Goal: Check status: Check status

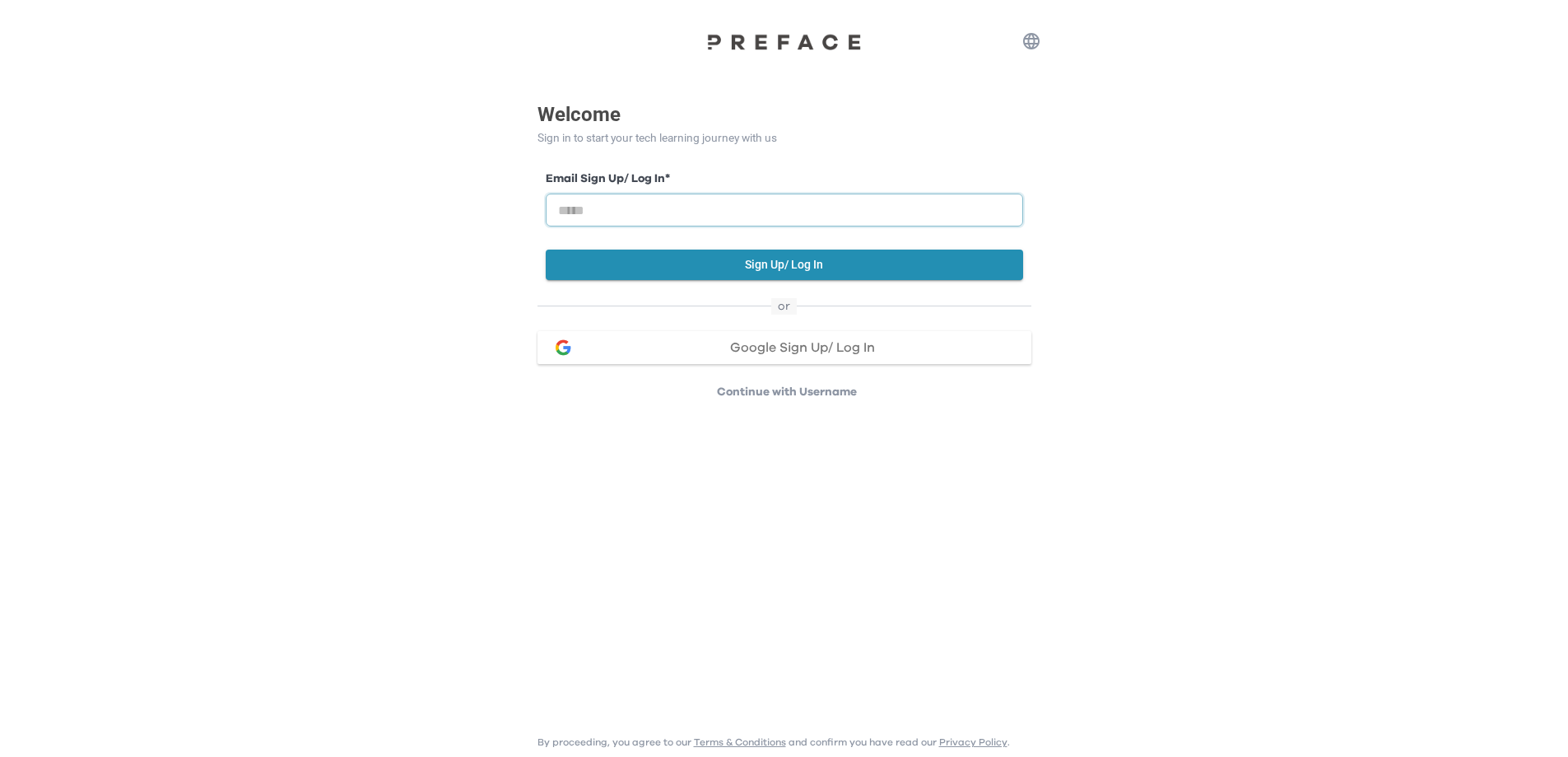
click at [914, 213] on input "email" at bounding box center [784, 210] width 477 height 33
type input "**********"
click at [753, 271] on button "Sign Up/ Log In" at bounding box center [784, 264] width 477 height 30
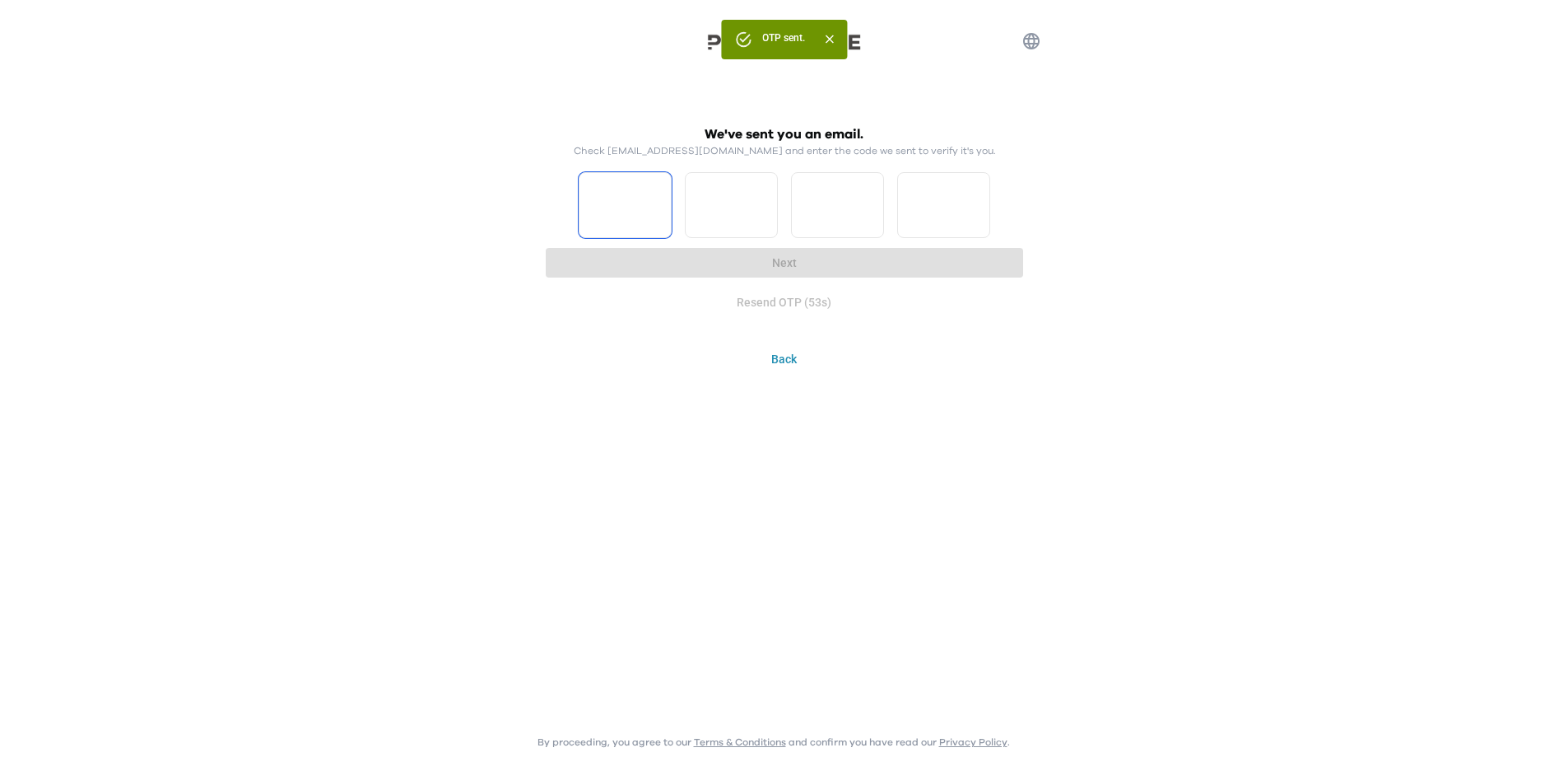
click at [580, 183] on input "Please enter OTP character 1" at bounding box center [625, 204] width 93 height 65
type input "*"
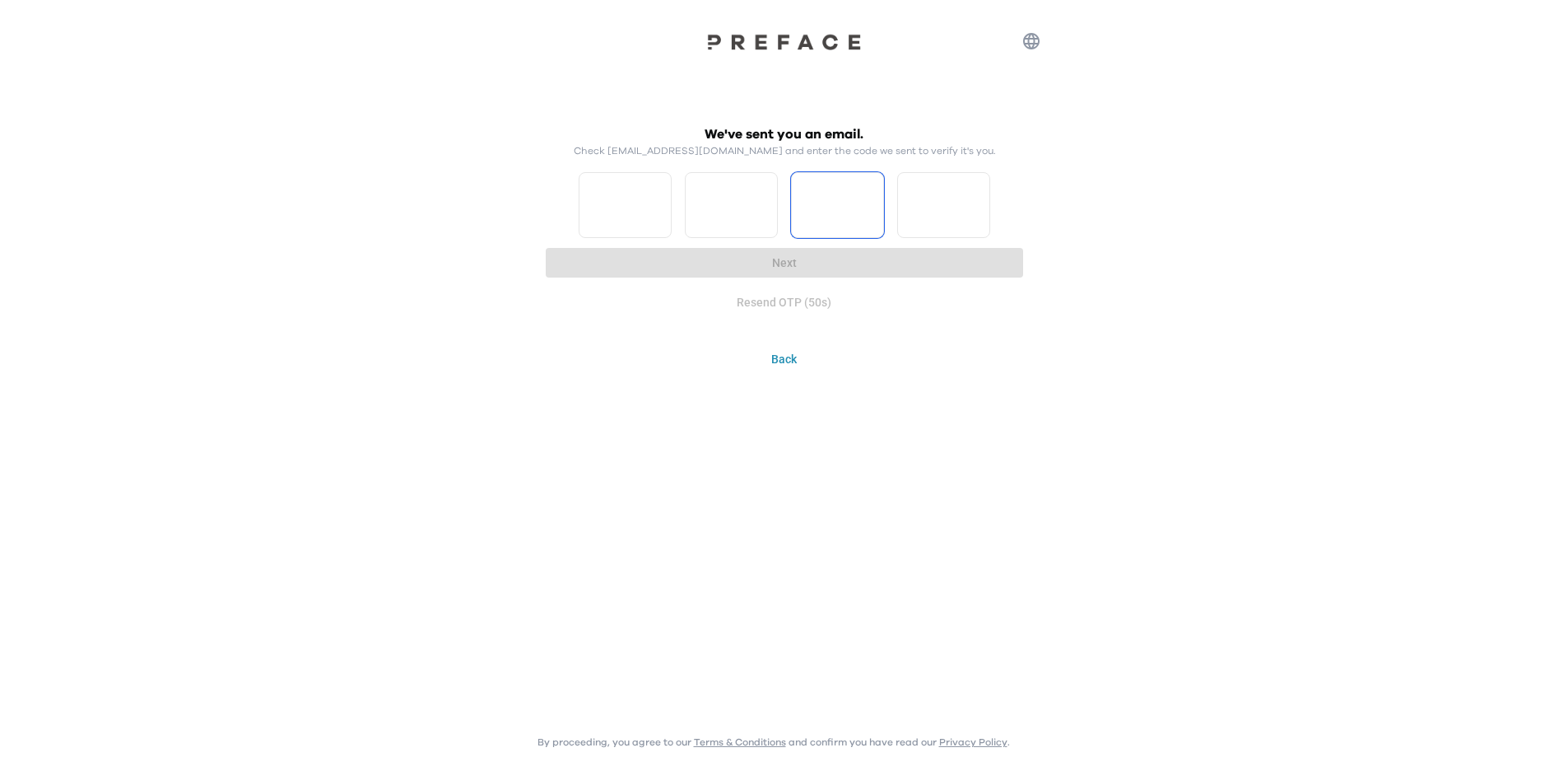
type input "*"
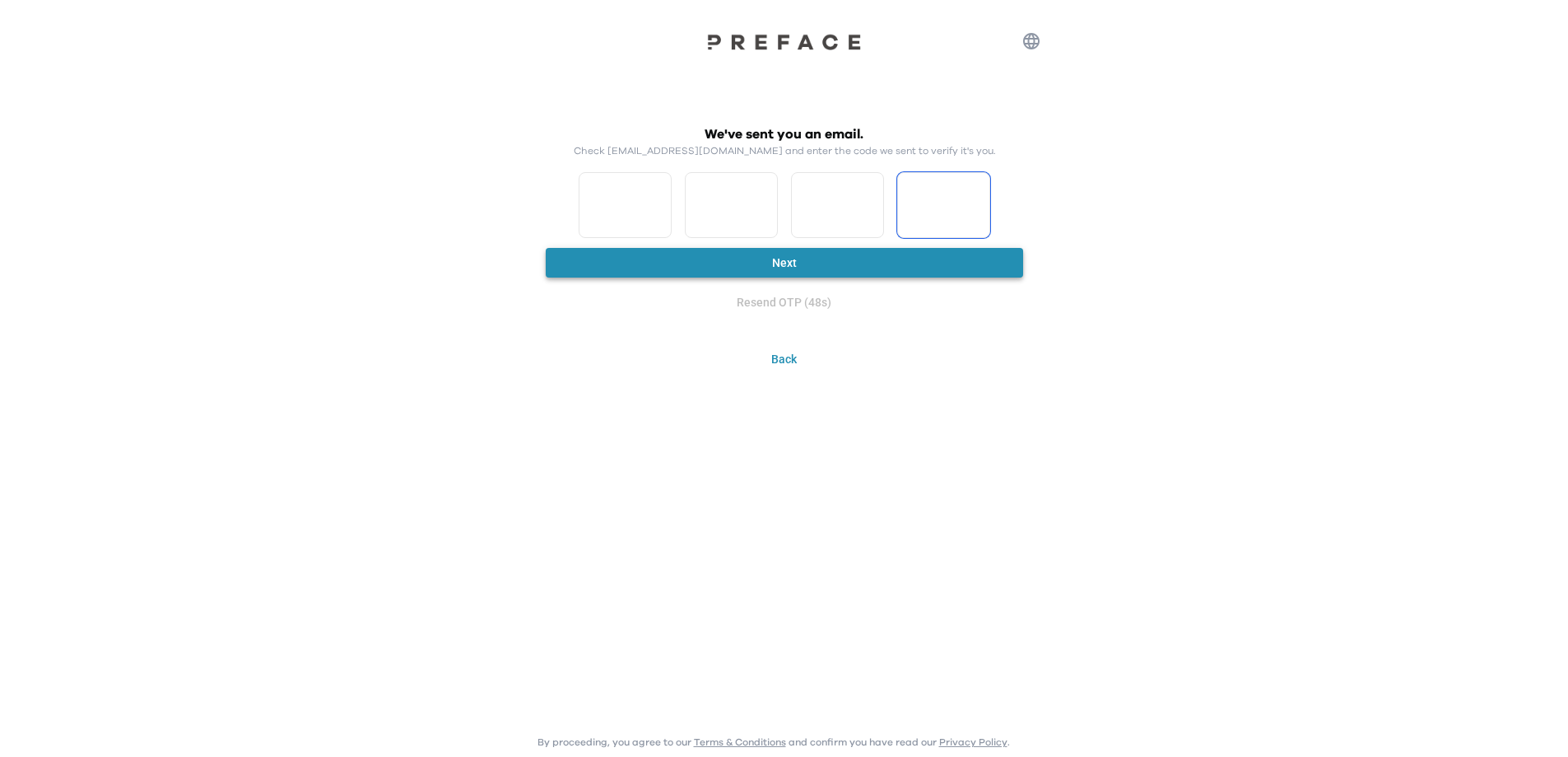
type input "*"
click at [836, 272] on button "Next" at bounding box center [784, 263] width 477 height 30
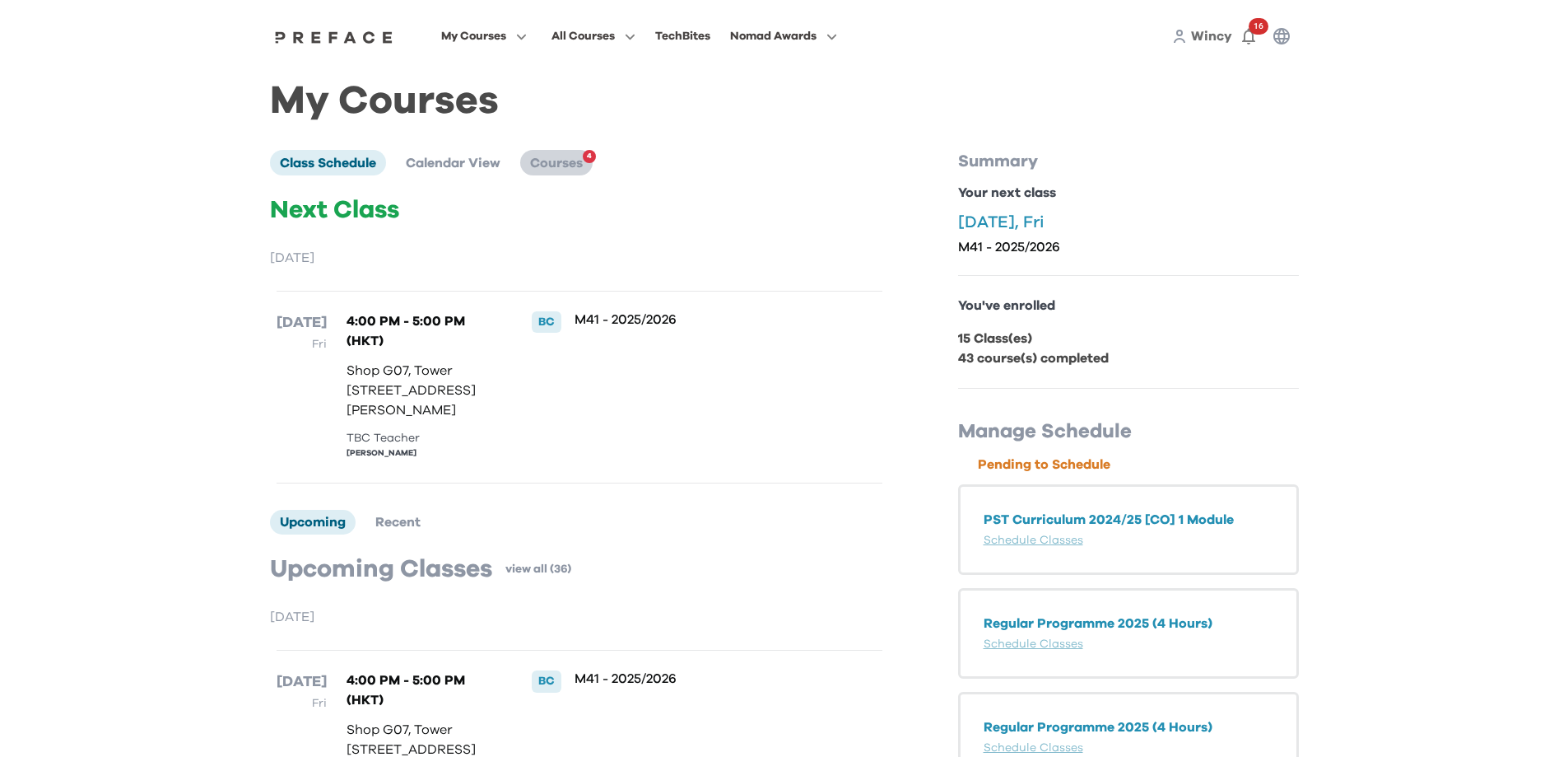
click at [554, 158] on span "Courses" at bounding box center [557, 162] width 53 height 13
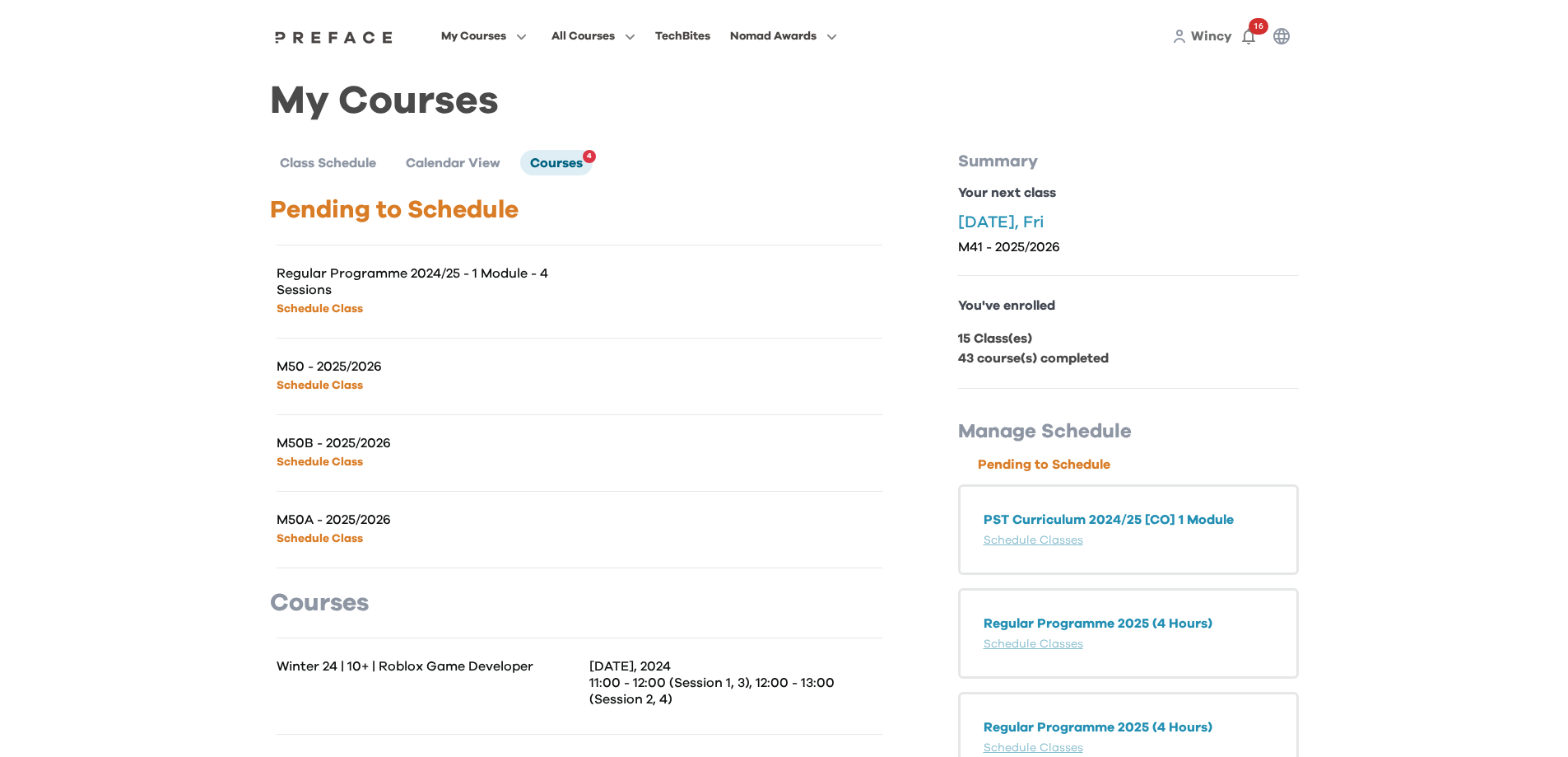
click at [327, 315] on link "Schedule Class" at bounding box center [319, 309] width 87 height 12
click at [1248, 31] on icon "button" at bounding box center [1248, 37] width 13 height 17
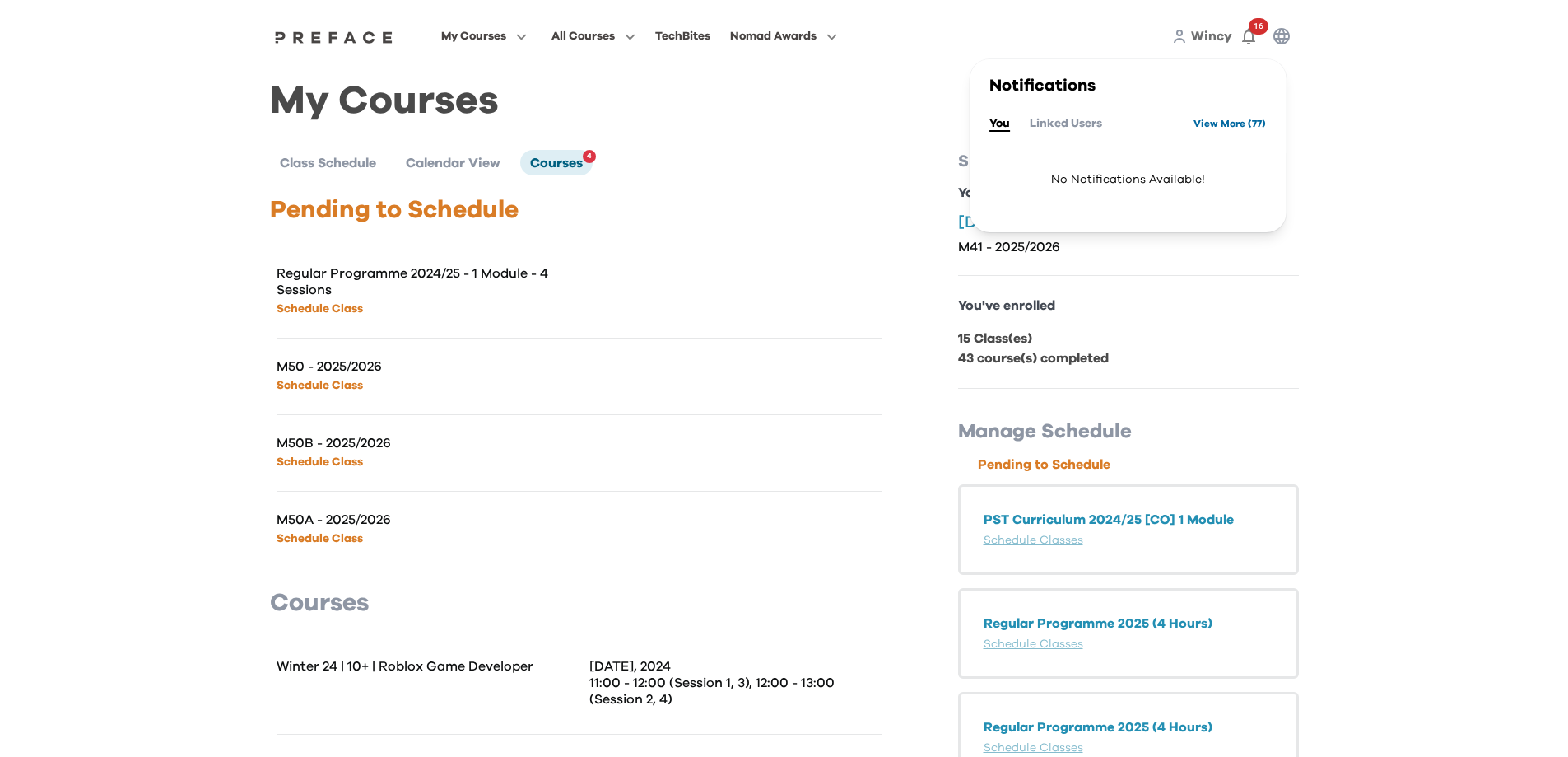
click at [1219, 131] on link "View More ( 77 )" at bounding box center [1229, 123] width 72 height 26
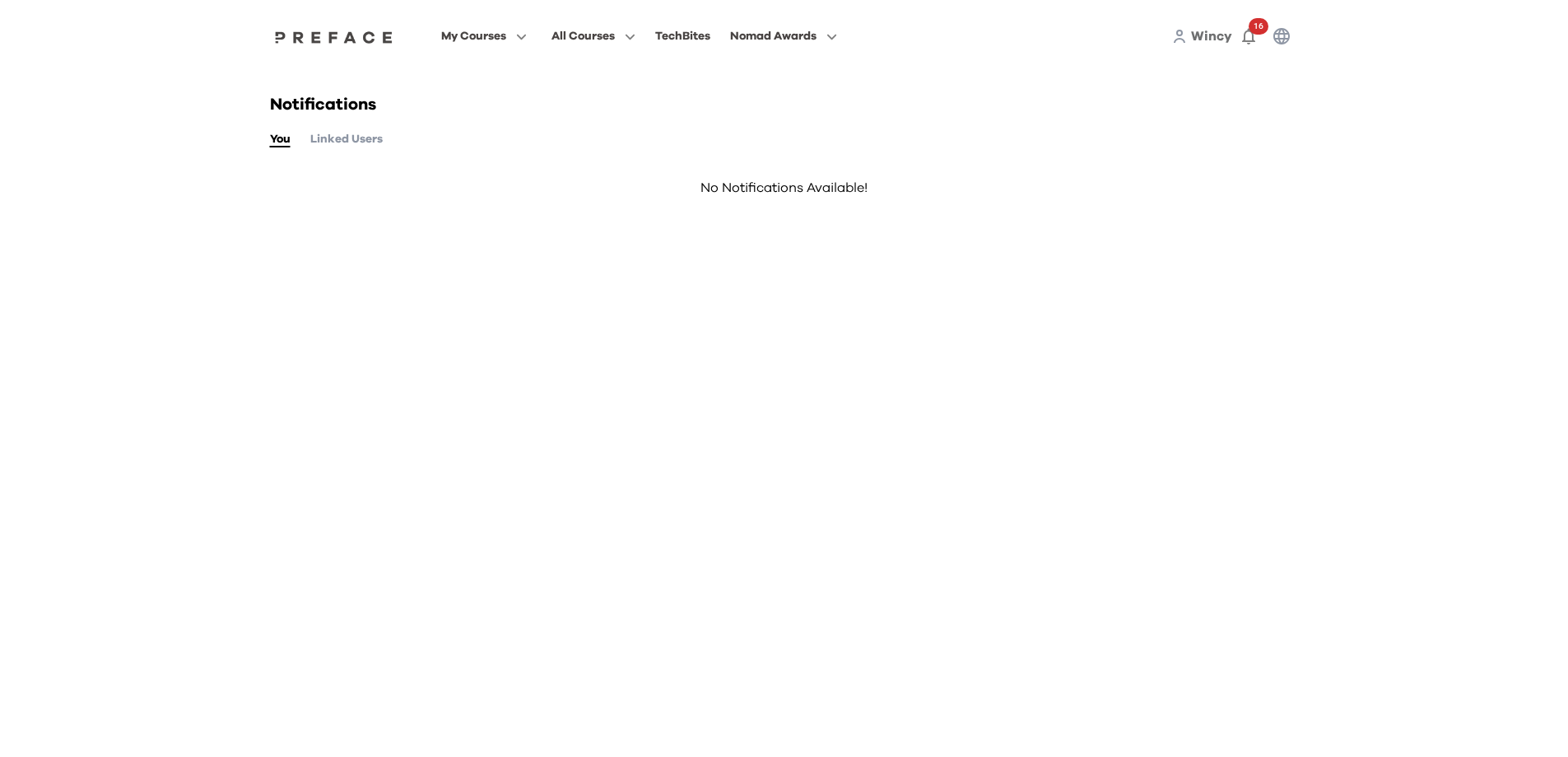
click at [325, 147] on button "Linked Users" at bounding box center [347, 139] width 72 height 19
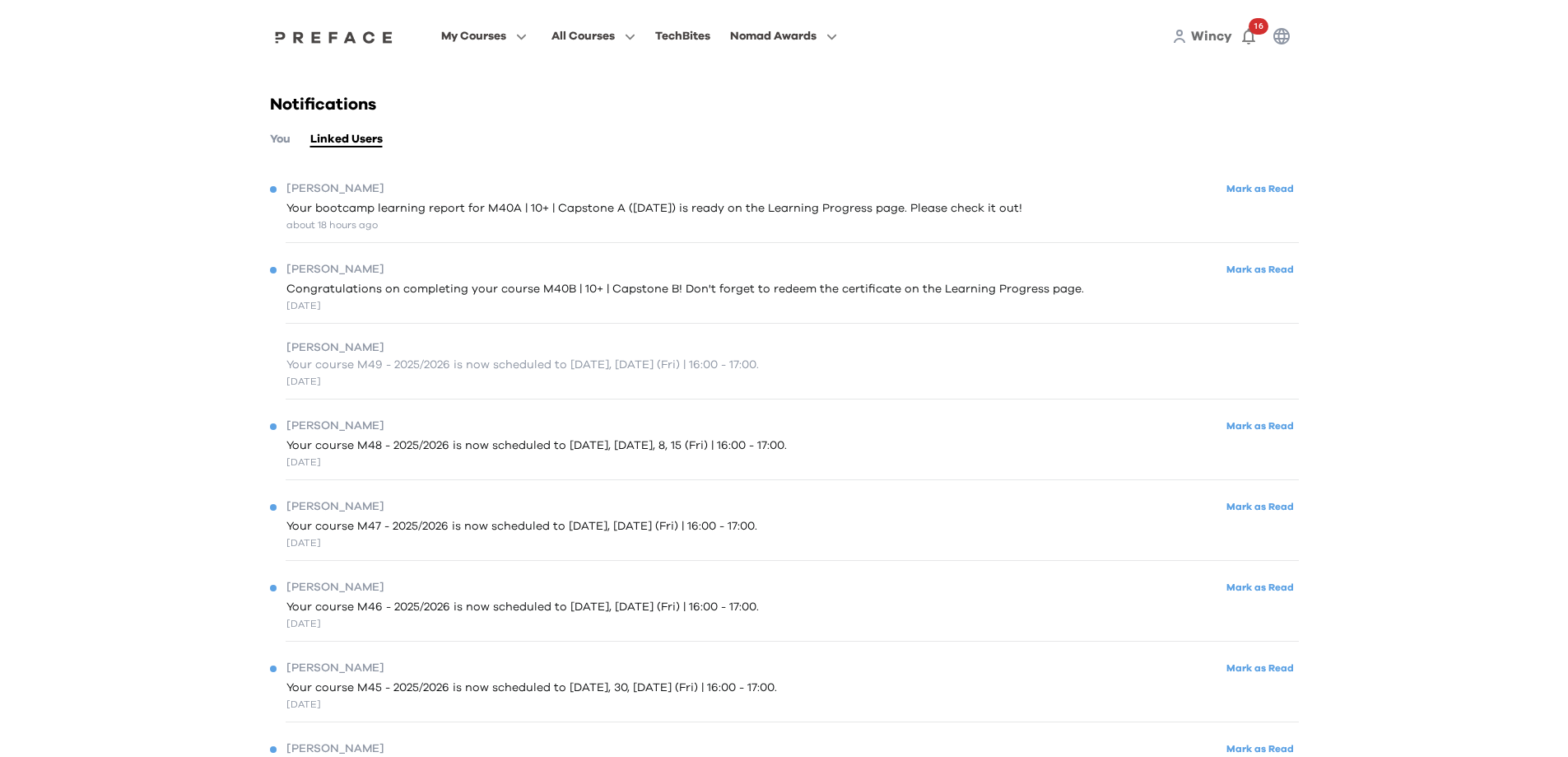
click at [984, 211] on span "Your bootcamp learning report for M40A | 10+ | Capstone A (02/08/2025) is ready…" at bounding box center [654, 209] width 736 height 18
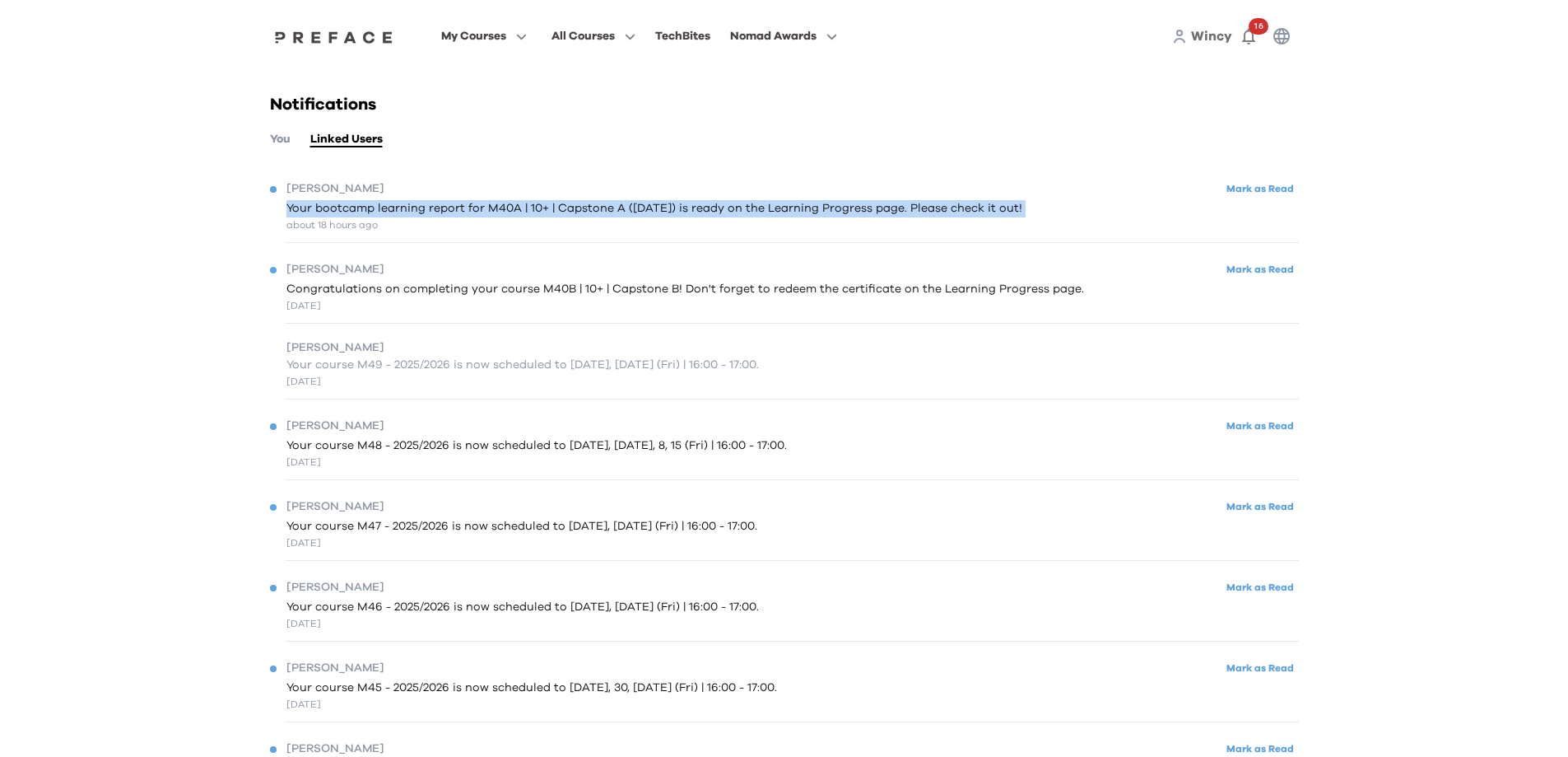
click at [985, 211] on span "Your bootcamp learning report for M40A | 10+ | Capstone A (02/08/2025) is ready…" at bounding box center [654, 209] width 736 height 18
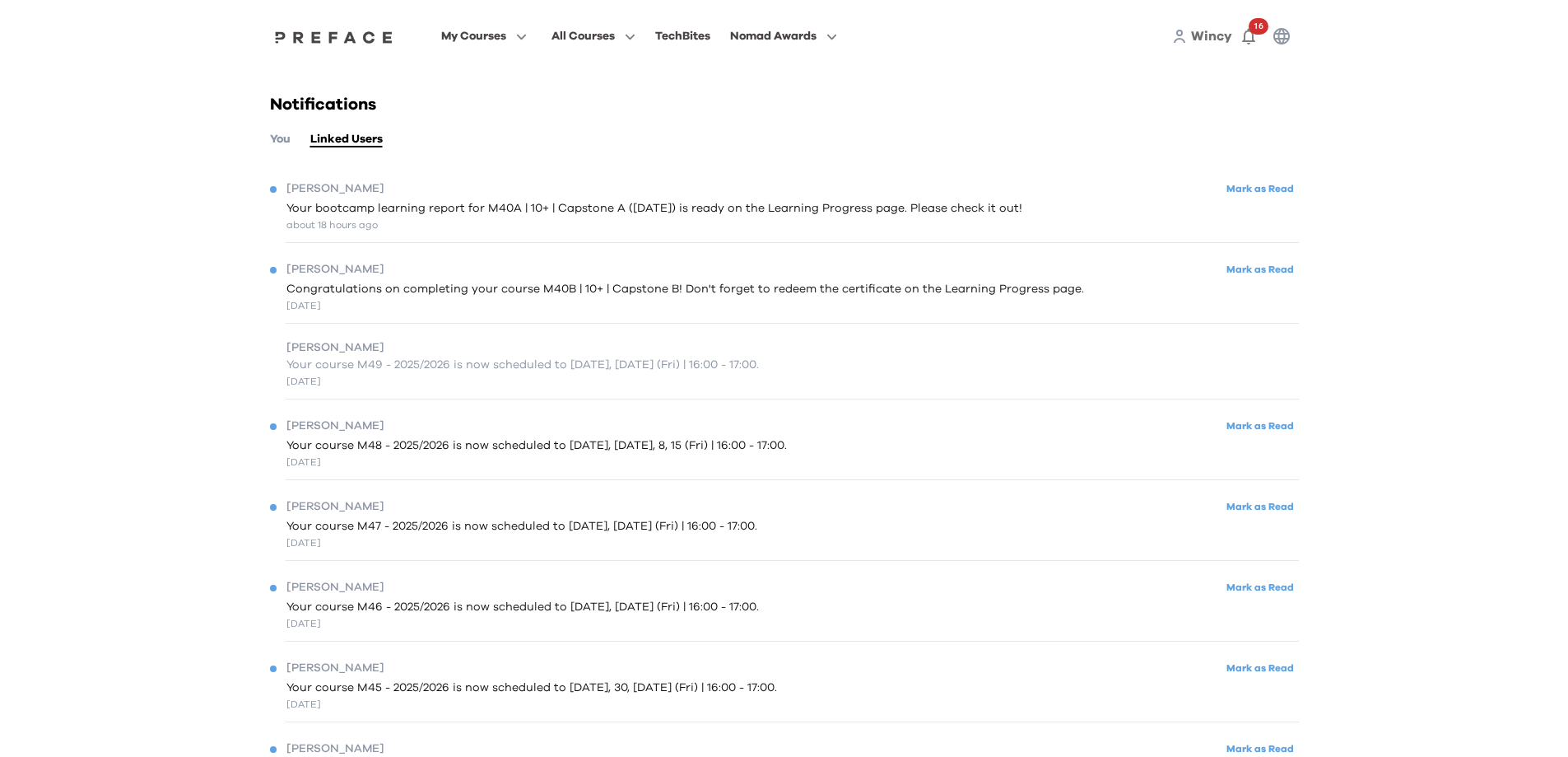
click at [946, 233] on div "Joshua Mark as Read Your bootcamp learning report for M40A | 10+ | Capstone A (…" at bounding box center [785, 205] width 1029 height 74
click at [880, 284] on span "Congratulations on completing your course M40B | 10+ | Capstone B! Don't forget…" at bounding box center [684, 289] width 798 height 18
click at [880, 291] on span "Congratulations on completing your course M40B | 10+ | Capstone B! Don't forget…" at bounding box center [684, 289] width 798 height 18
click at [1243, 272] on button "Mark as Read" at bounding box center [1259, 270] width 77 height 22
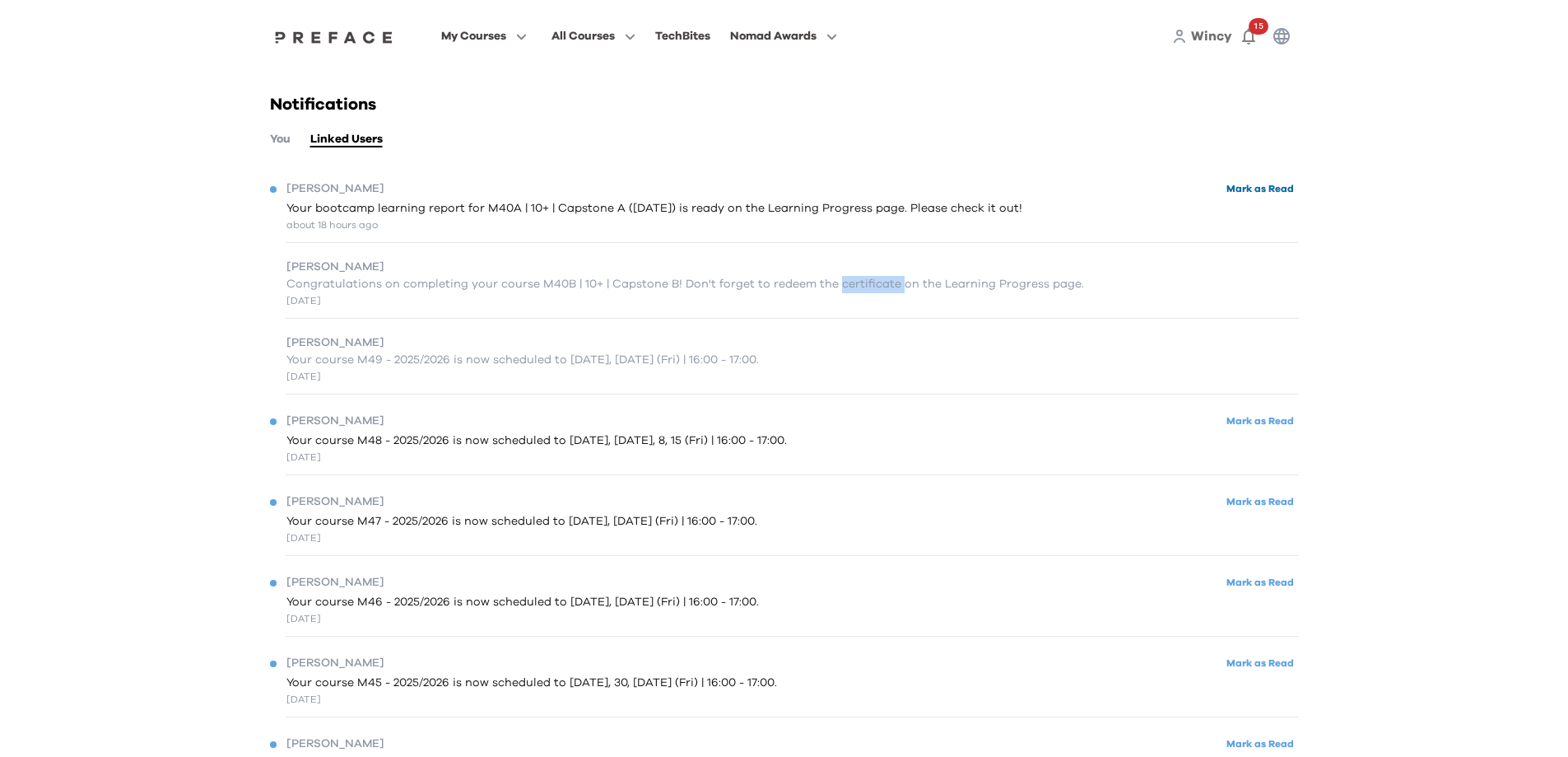
click at [1276, 189] on button "Mark as Read" at bounding box center [1259, 189] width 77 height 22
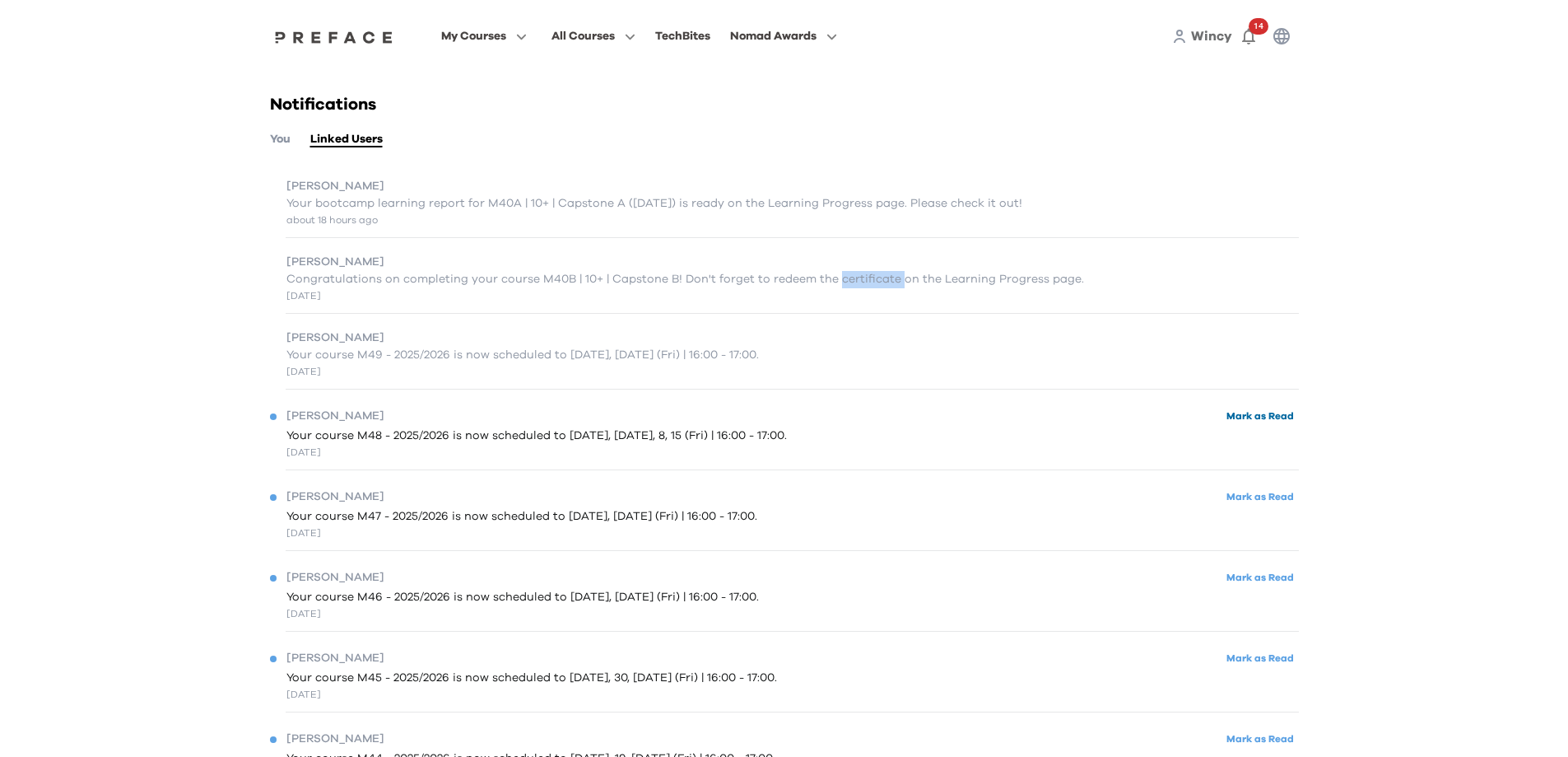
click at [1252, 420] on button "Mark as Read" at bounding box center [1259, 416] width 77 height 22
click at [1255, 501] on button "Mark as Read" at bounding box center [1259, 496] width 77 height 22
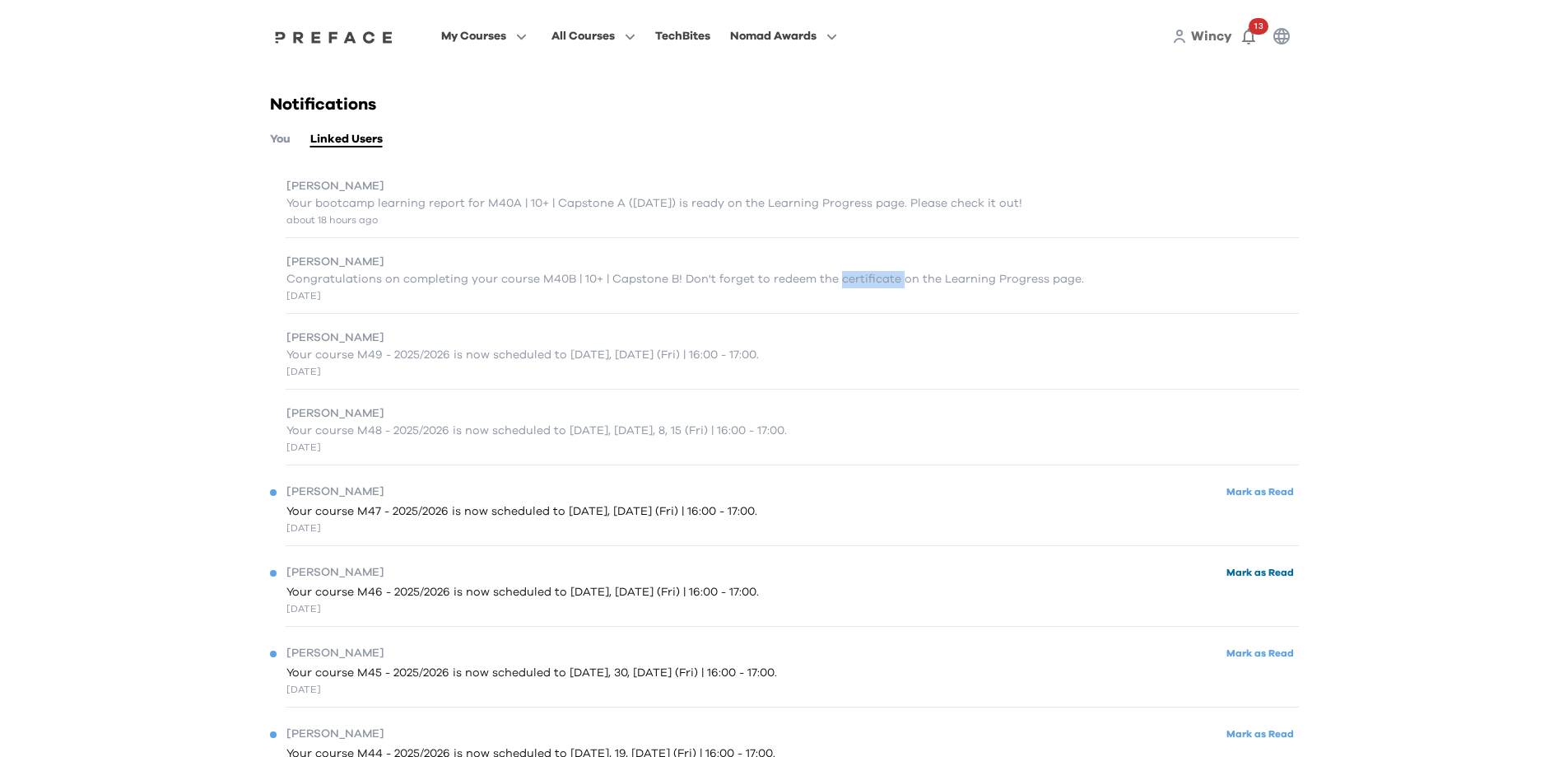
click at [1258, 580] on button "Mark as Read" at bounding box center [1259, 572] width 77 height 22
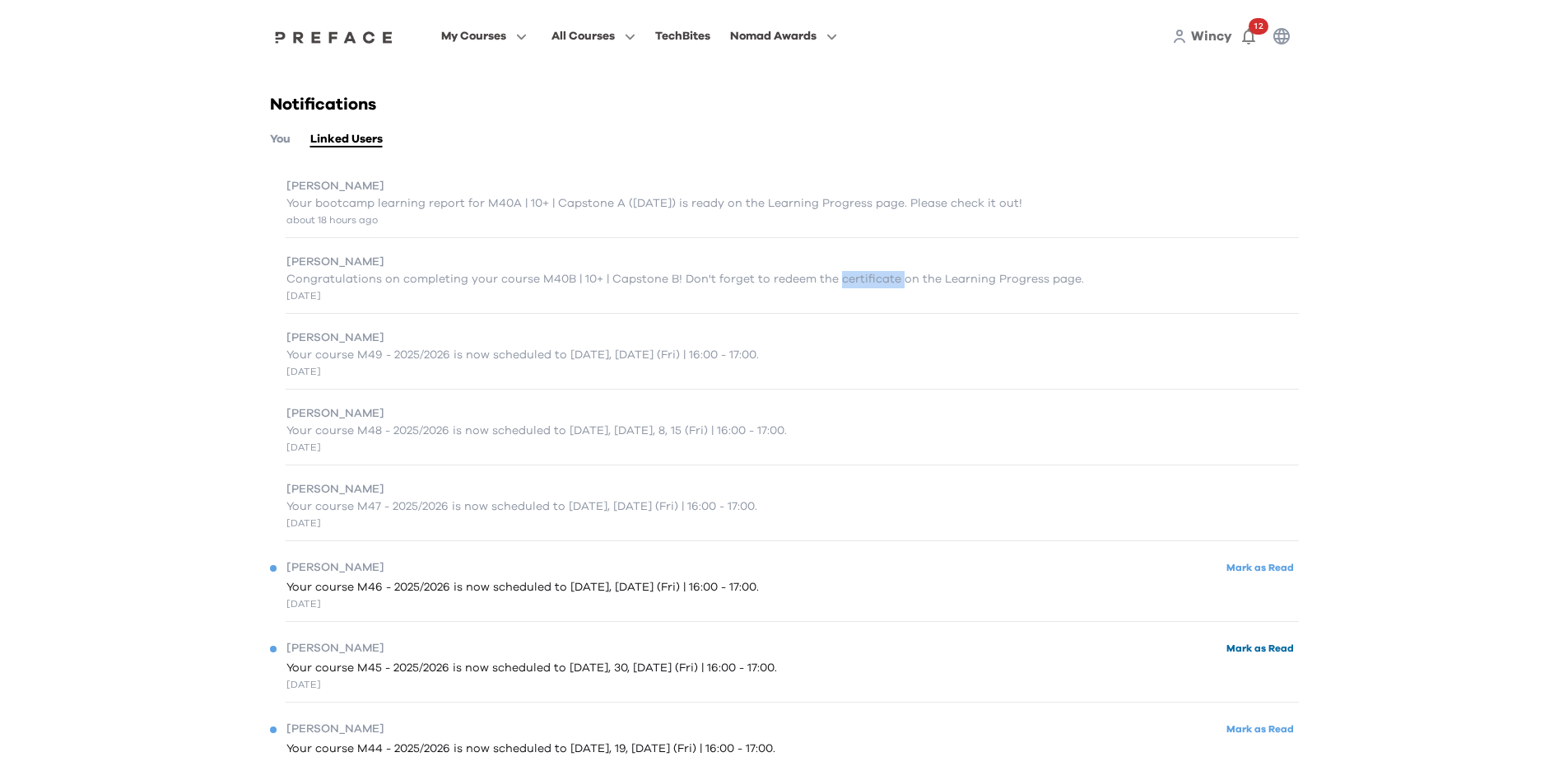
click at [1262, 656] on button "Mark as Read" at bounding box center [1259, 649] width 77 height 22
click at [1256, 729] on button "Mark as Read" at bounding box center [1259, 724] width 77 height 22
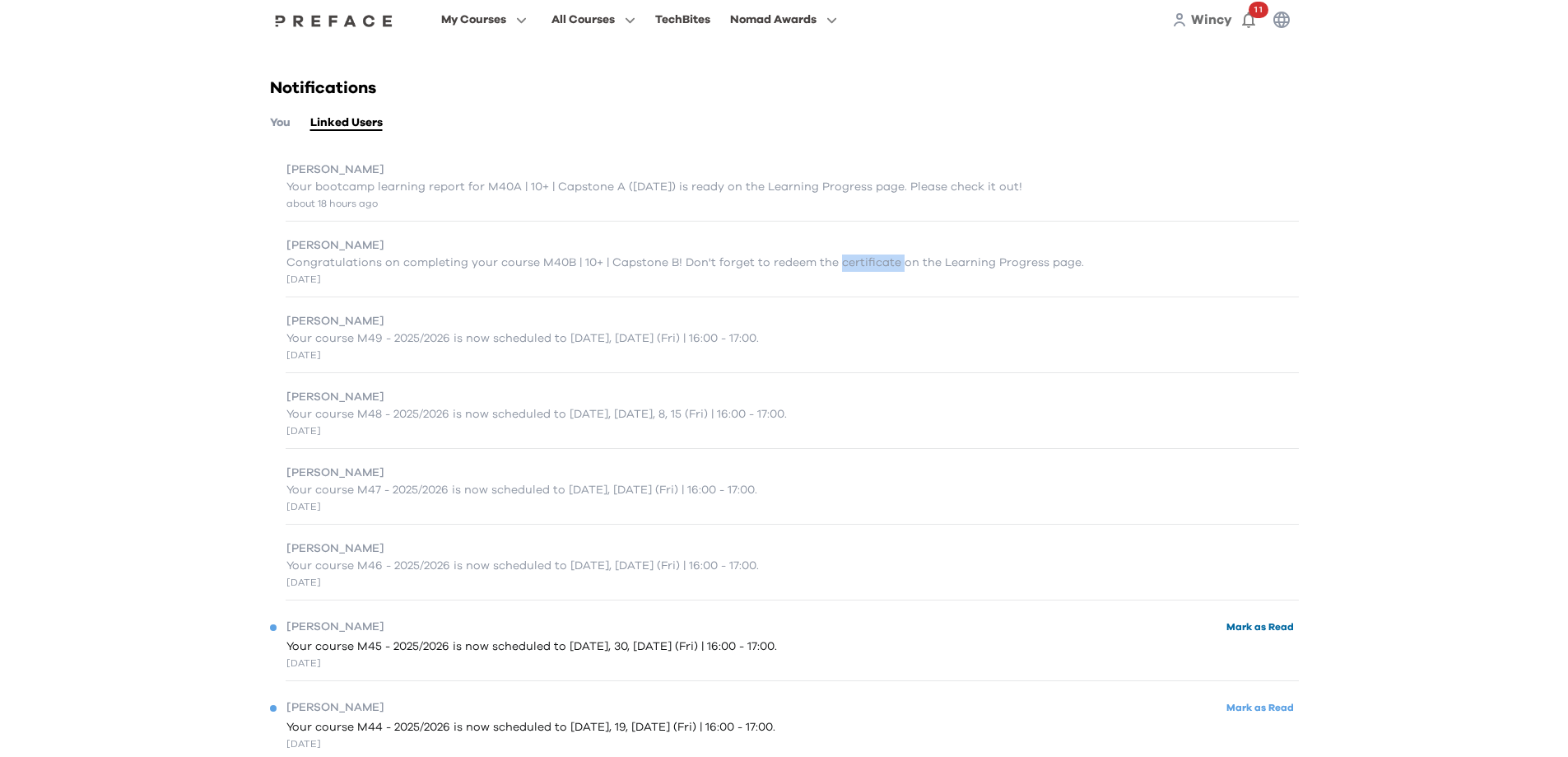
scroll to position [329, 0]
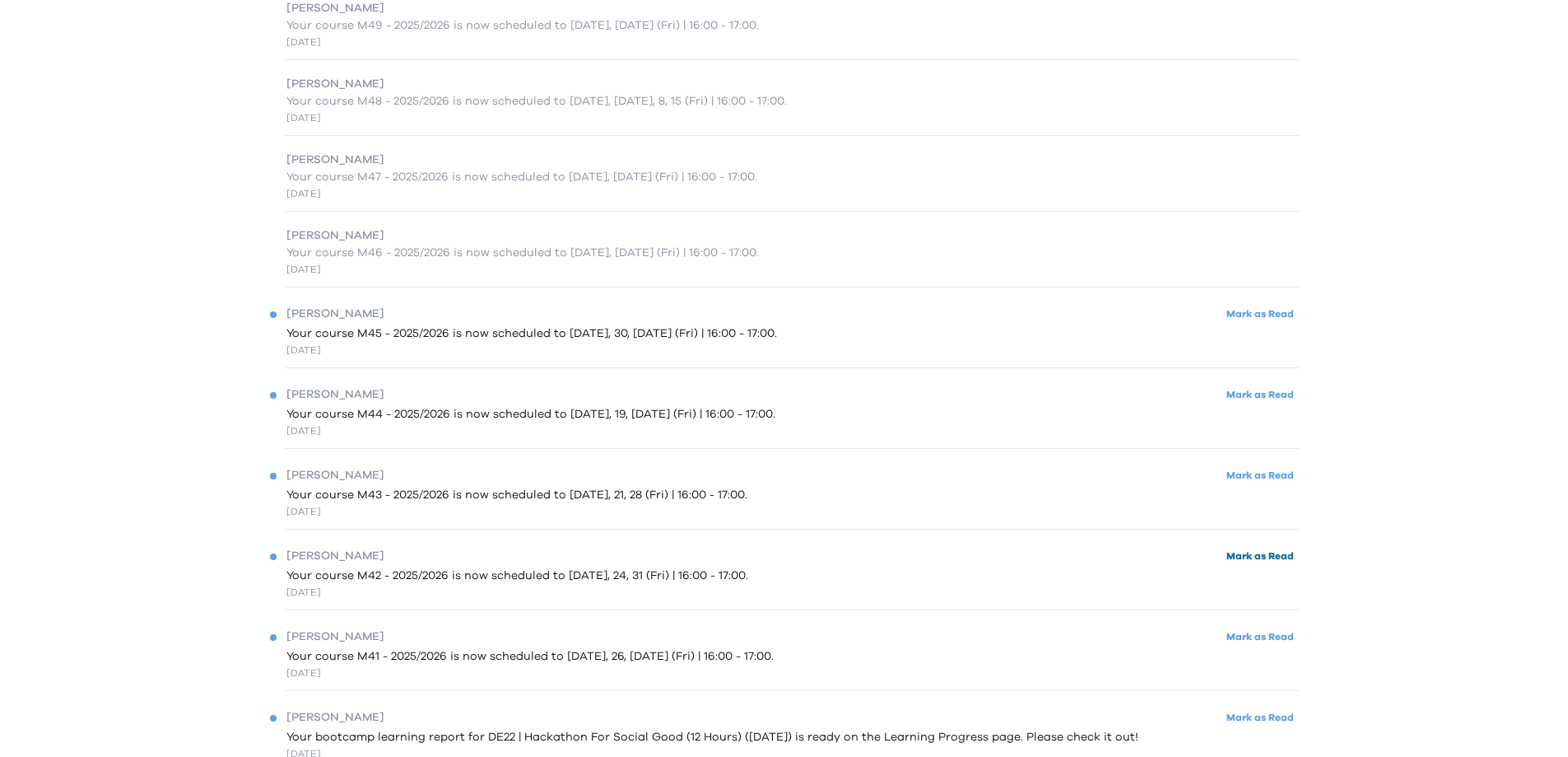
click at [1260, 547] on button "Mark as Read" at bounding box center [1259, 556] width 77 height 22
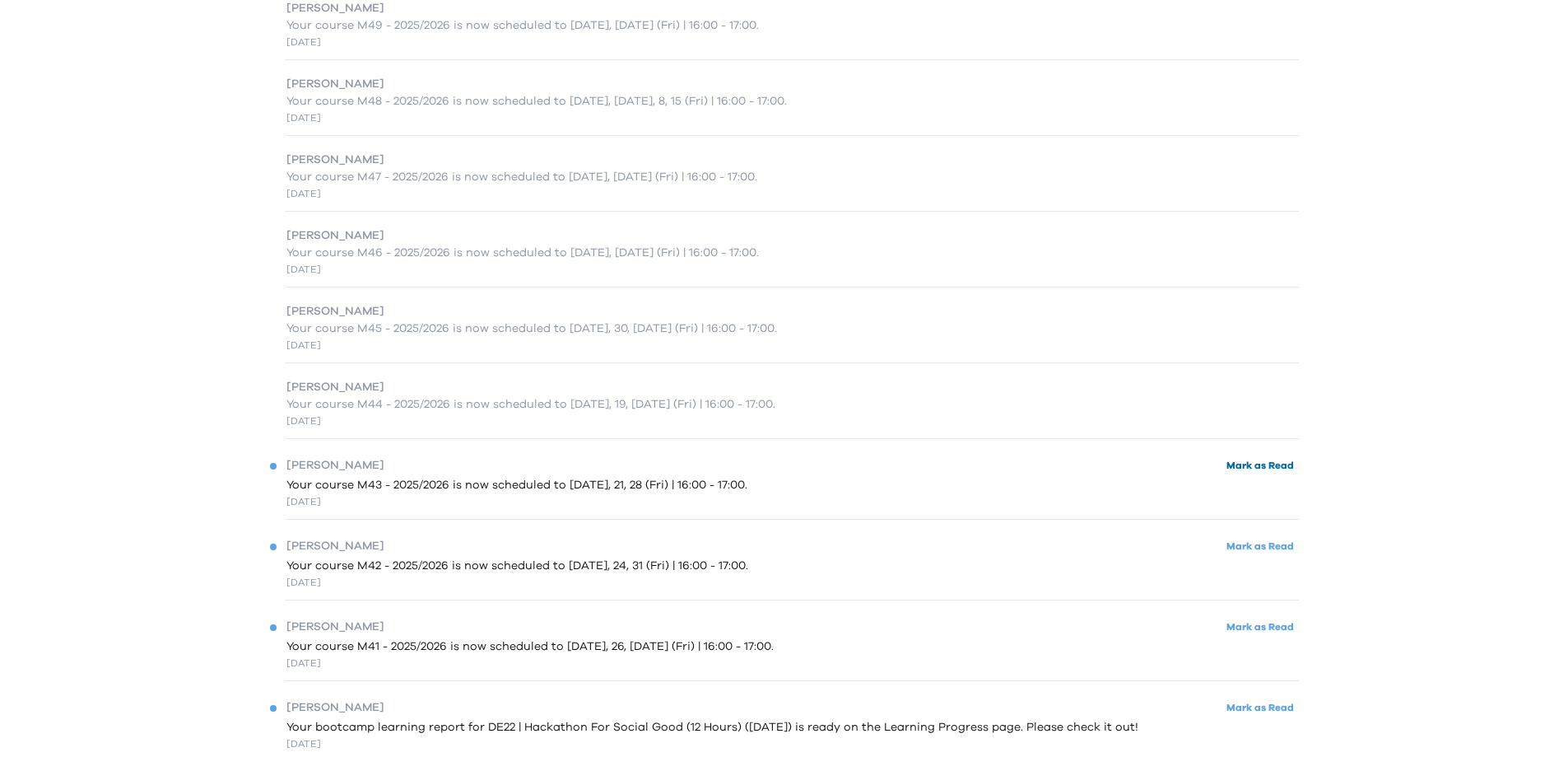
click at [1252, 464] on button "Mark as Read" at bounding box center [1259, 465] width 77 height 22
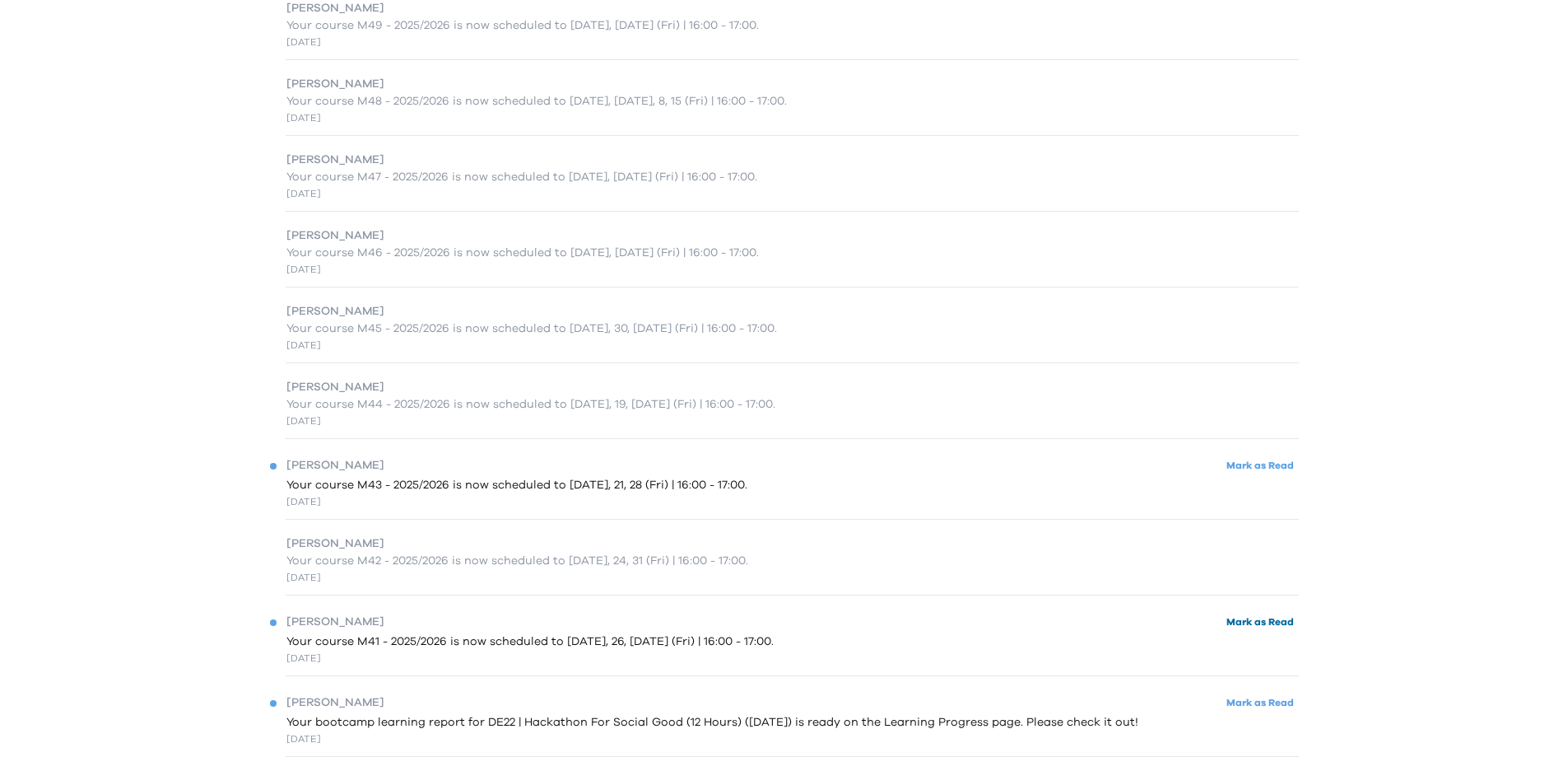
click at [1259, 627] on button "Mark as Read" at bounding box center [1259, 622] width 77 height 22
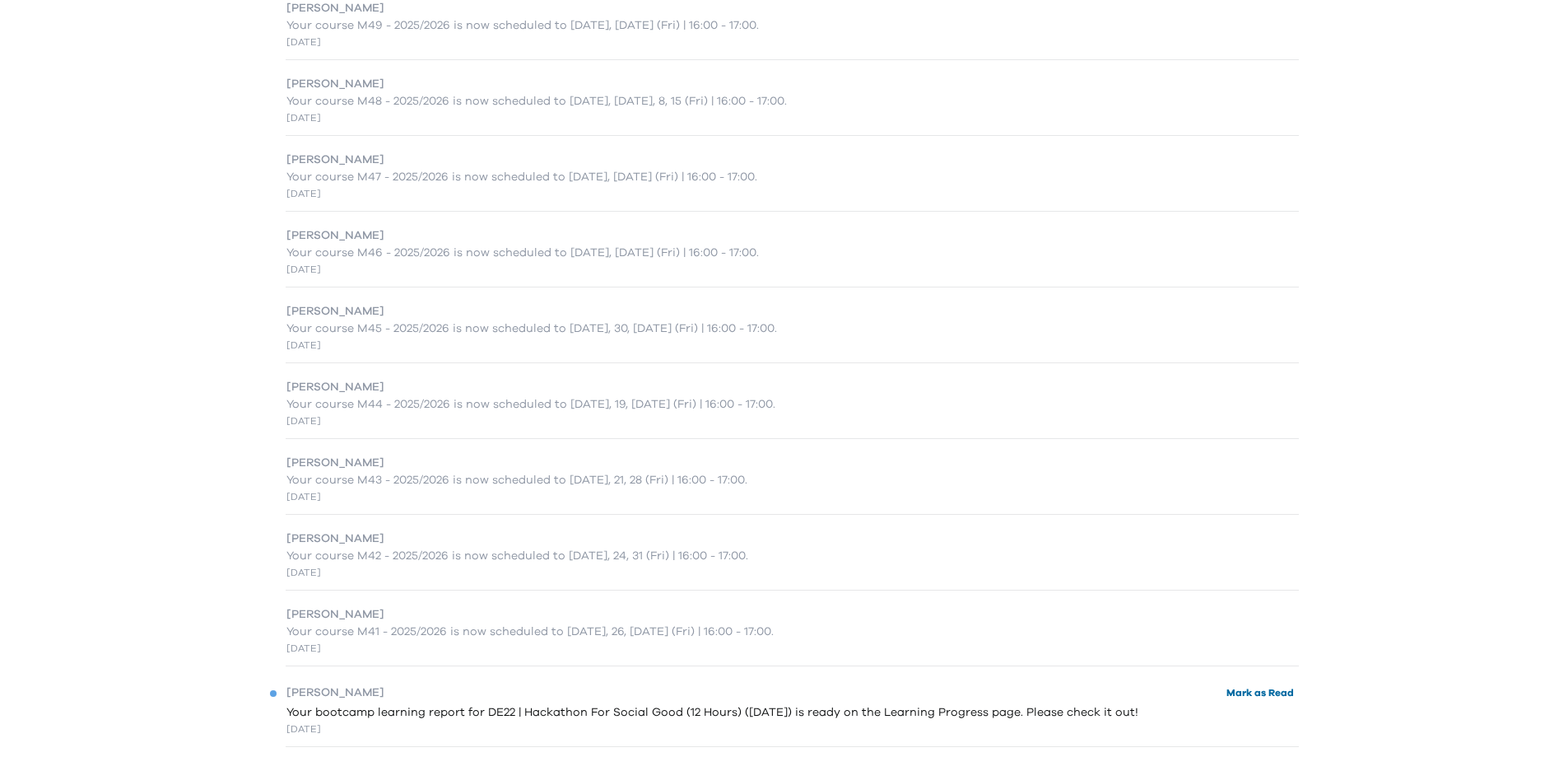
click at [1250, 698] on button "Mark as Read" at bounding box center [1259, 693] width 77 height 22
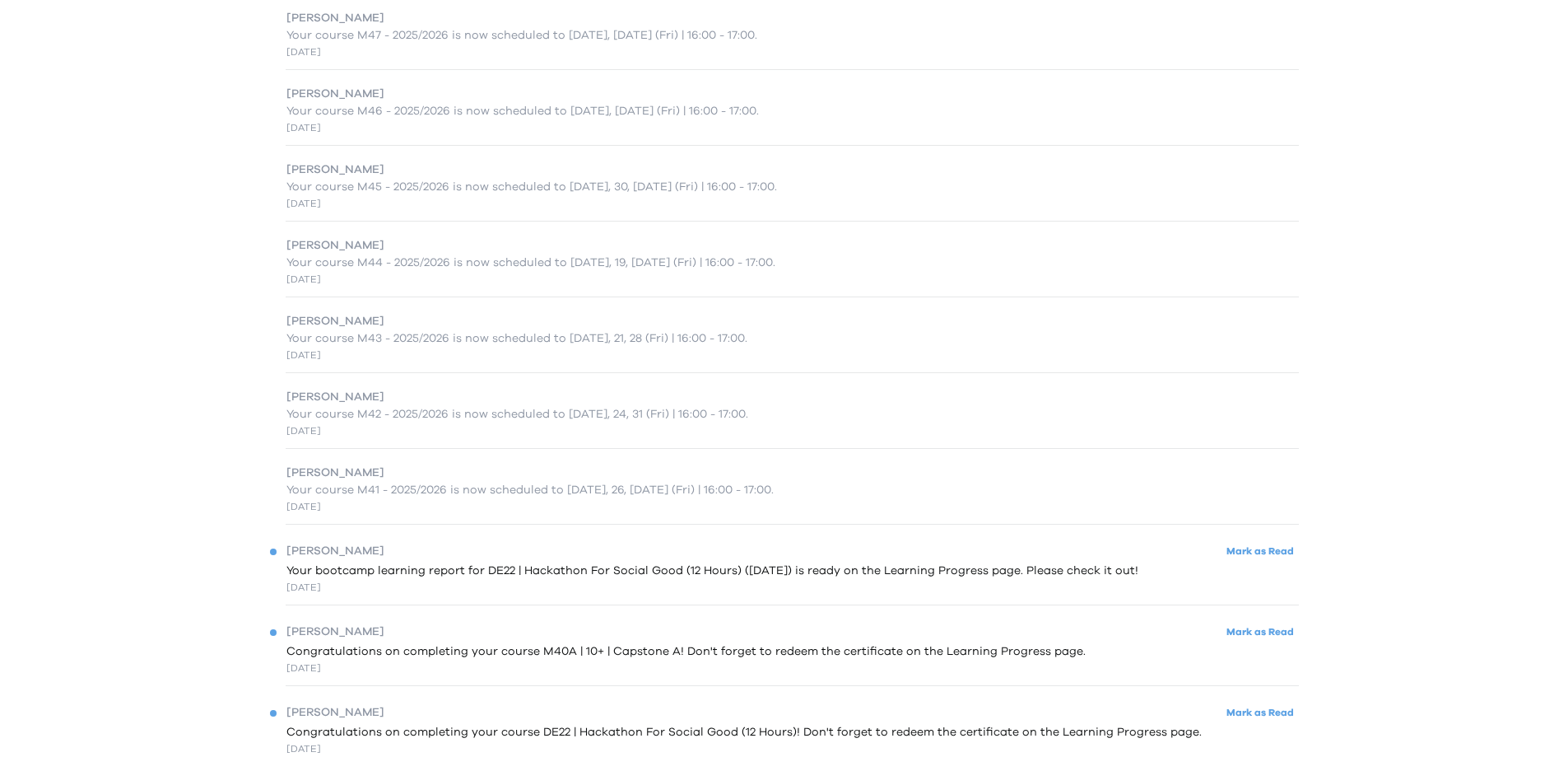
scroll to position [576, 0]
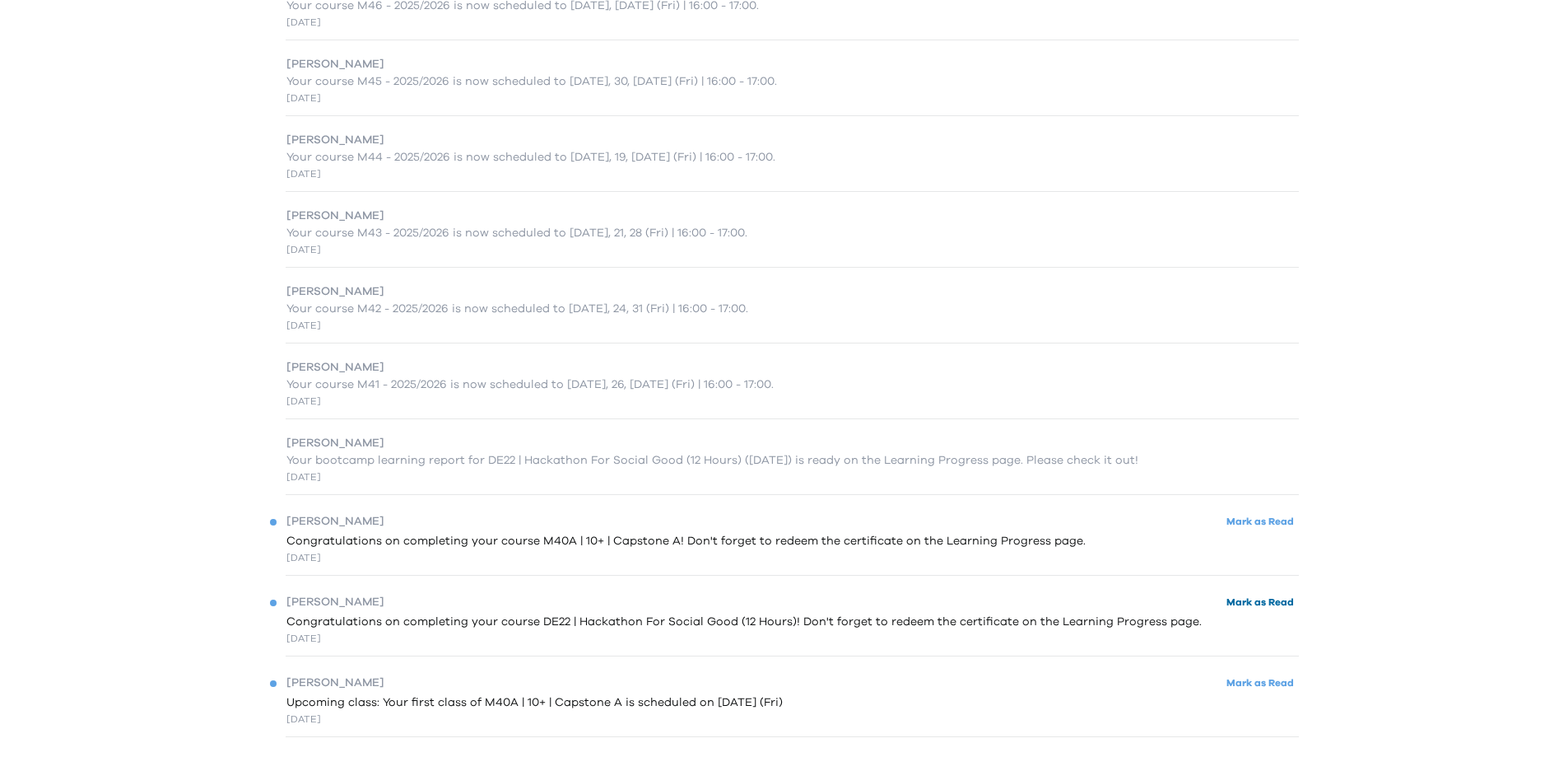
click at [1264, 606] on button "Mark as Read" at bounding box center [1259, 602] width 77 height 22
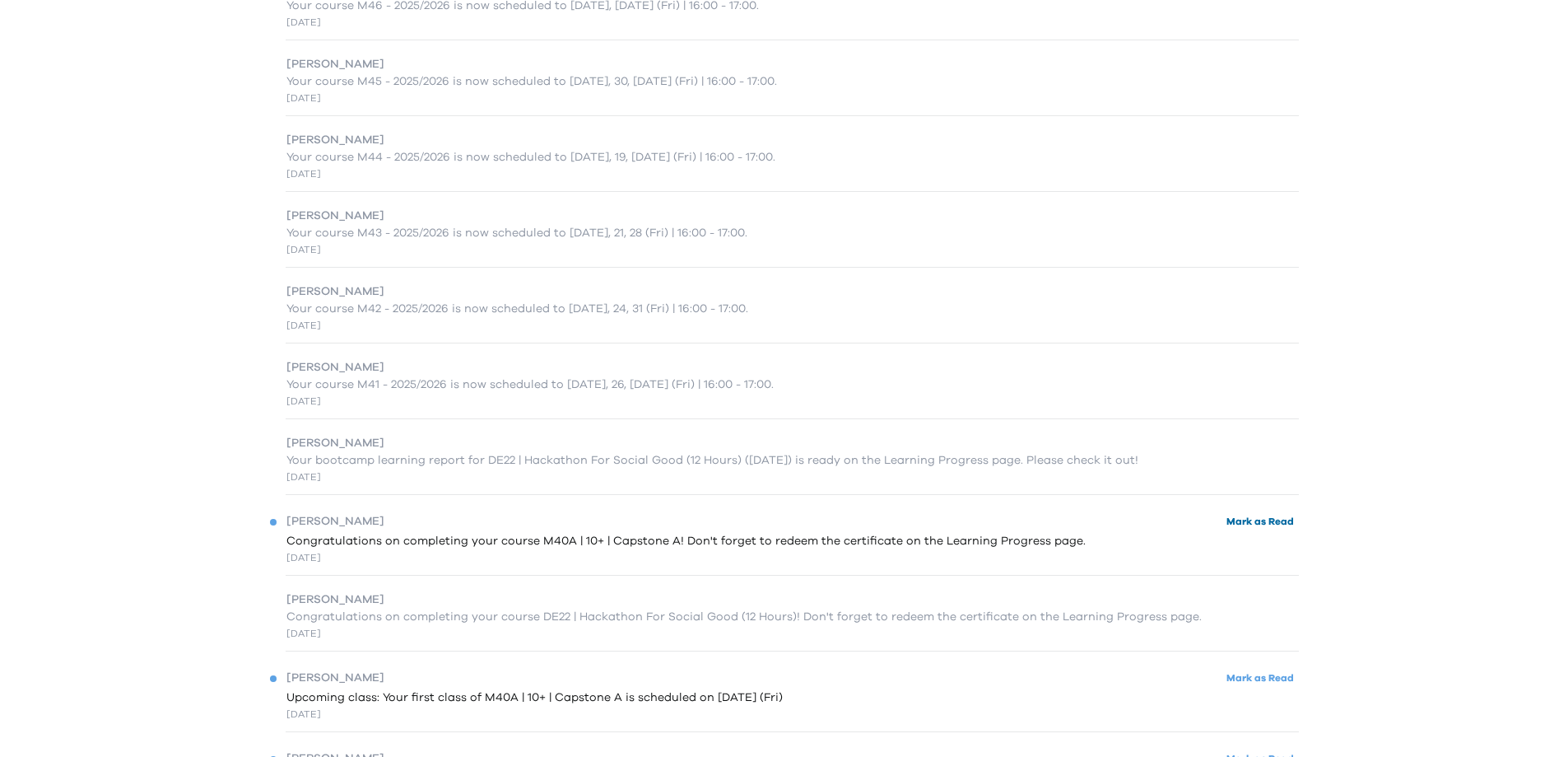
click at [1256, 521] on button "Mark as Read" at bounding box center [1259, 522] width 77 height 22
click at [1266, 678] on button "Mark as Read" at bounding box center [1259, 678] width 77 height 22
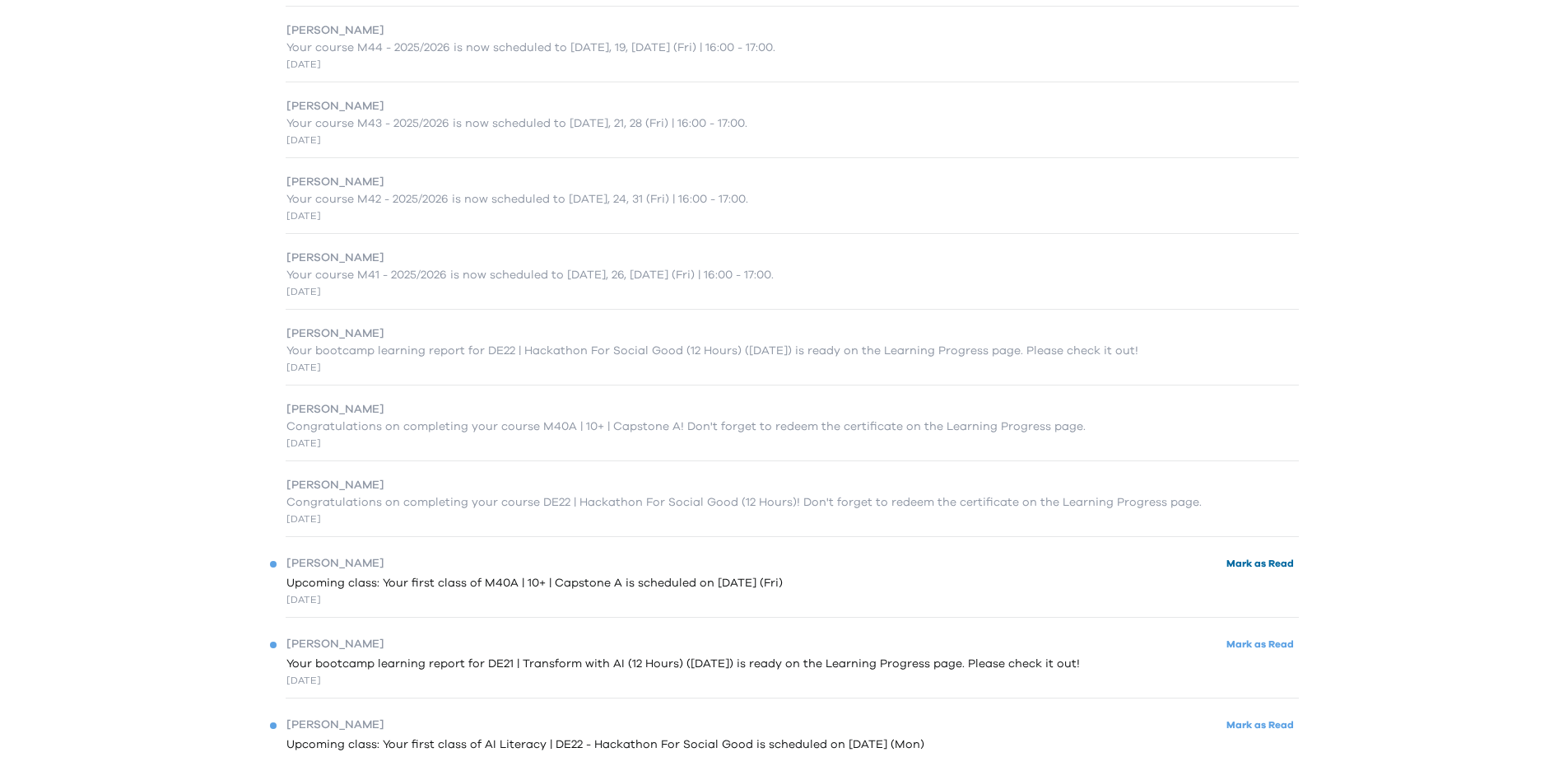
scroll to position [905, 0]
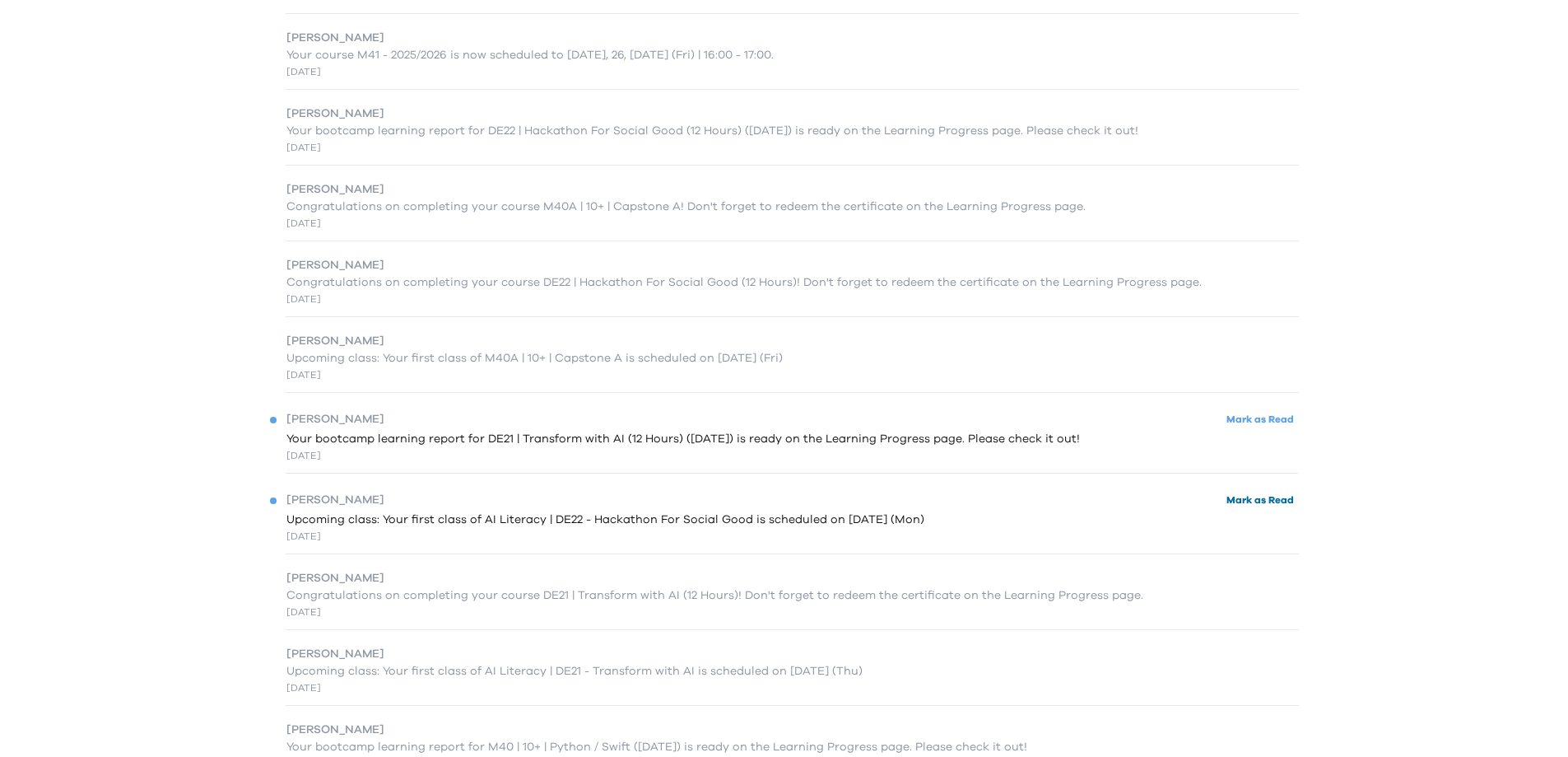
click at [1257, 510] on button "Mark as Read" at bounding box center [1259, 500] width 77 height 22
click at [1250, 419] on button "Mark as Read" at bounding box center [1259, 419] width 77 height 22
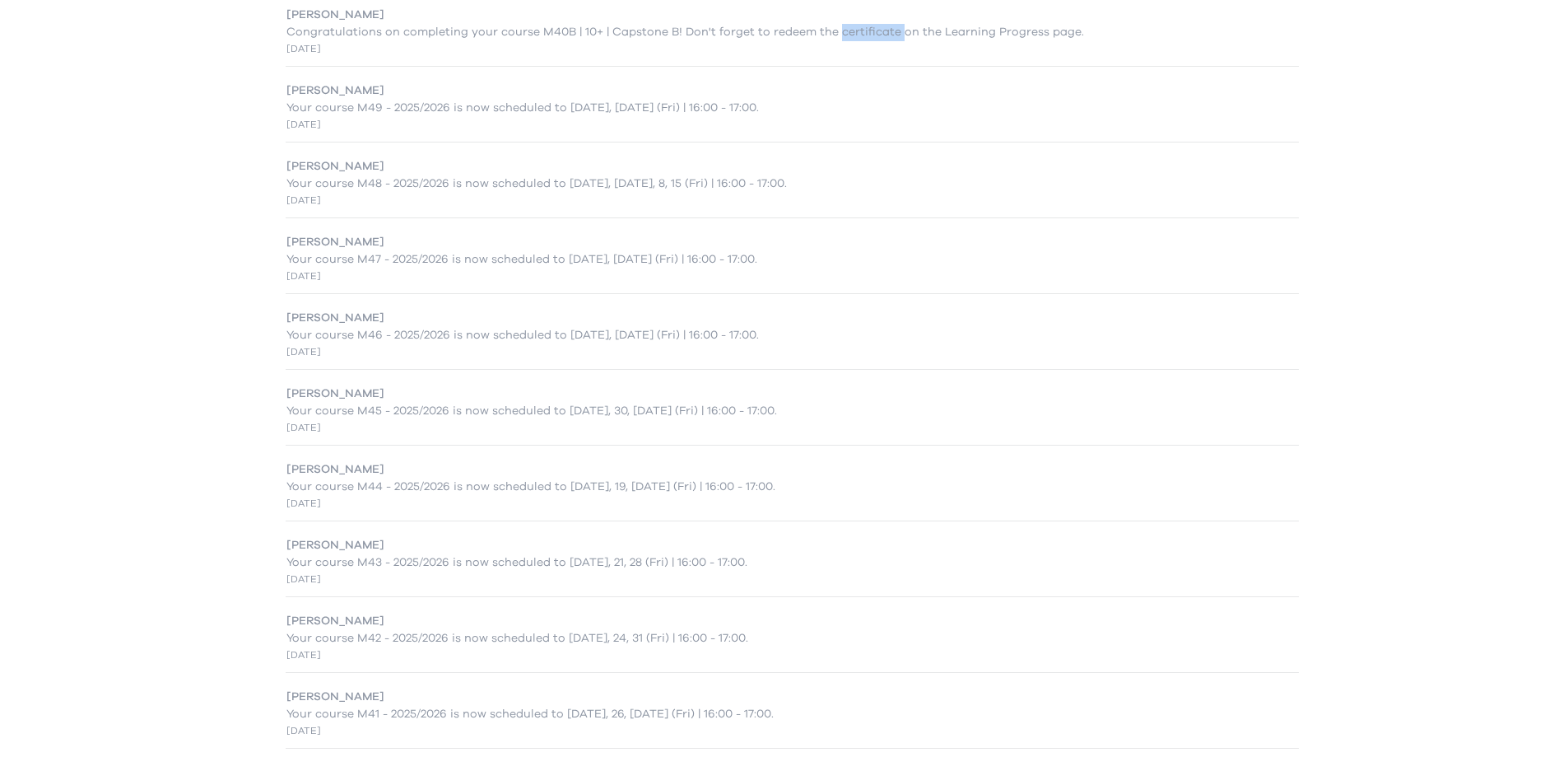
scroll to position [0, 0]
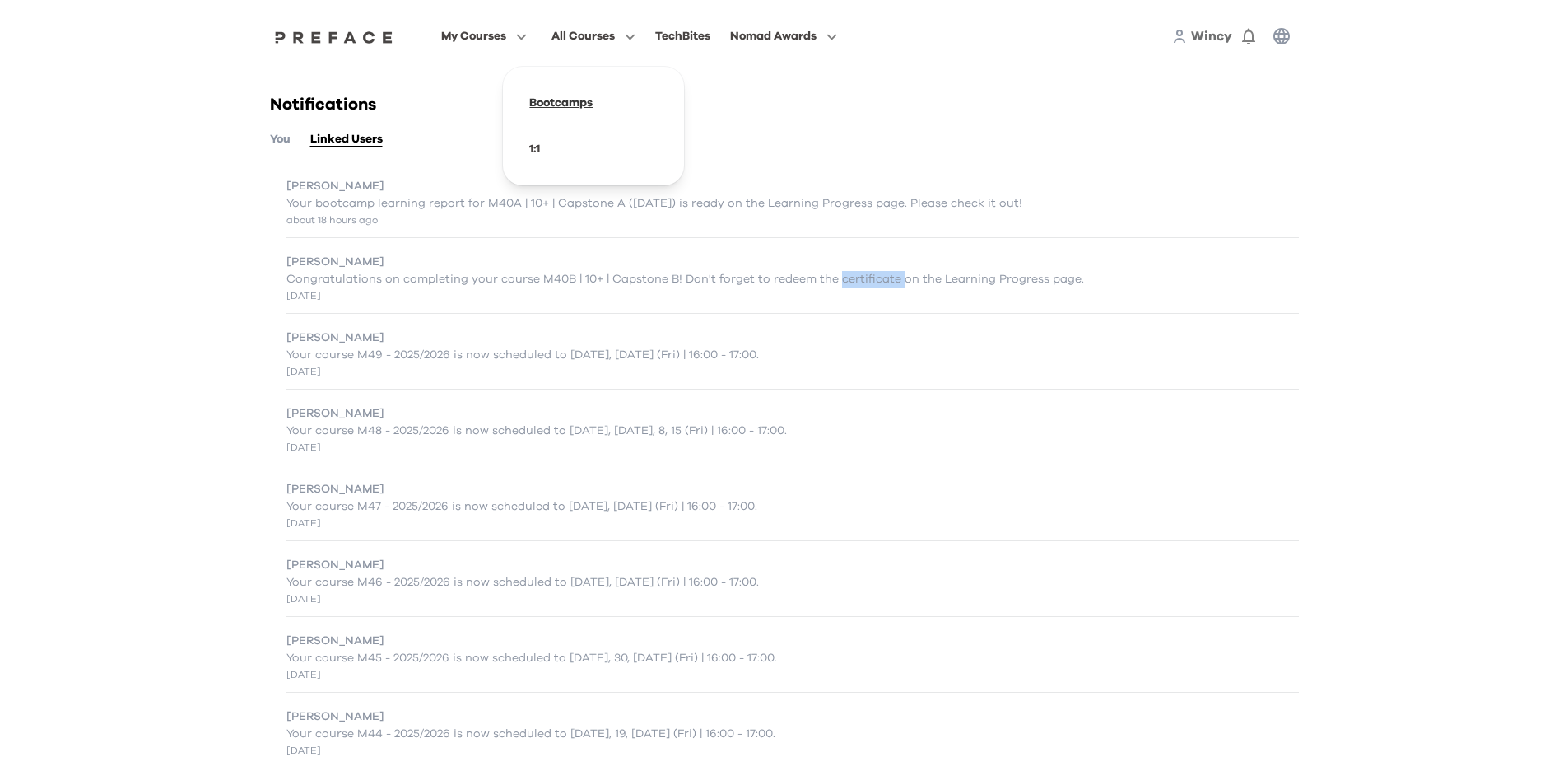
click at [569, 107] on span at bounding box center [594, 103] width 155 height 46
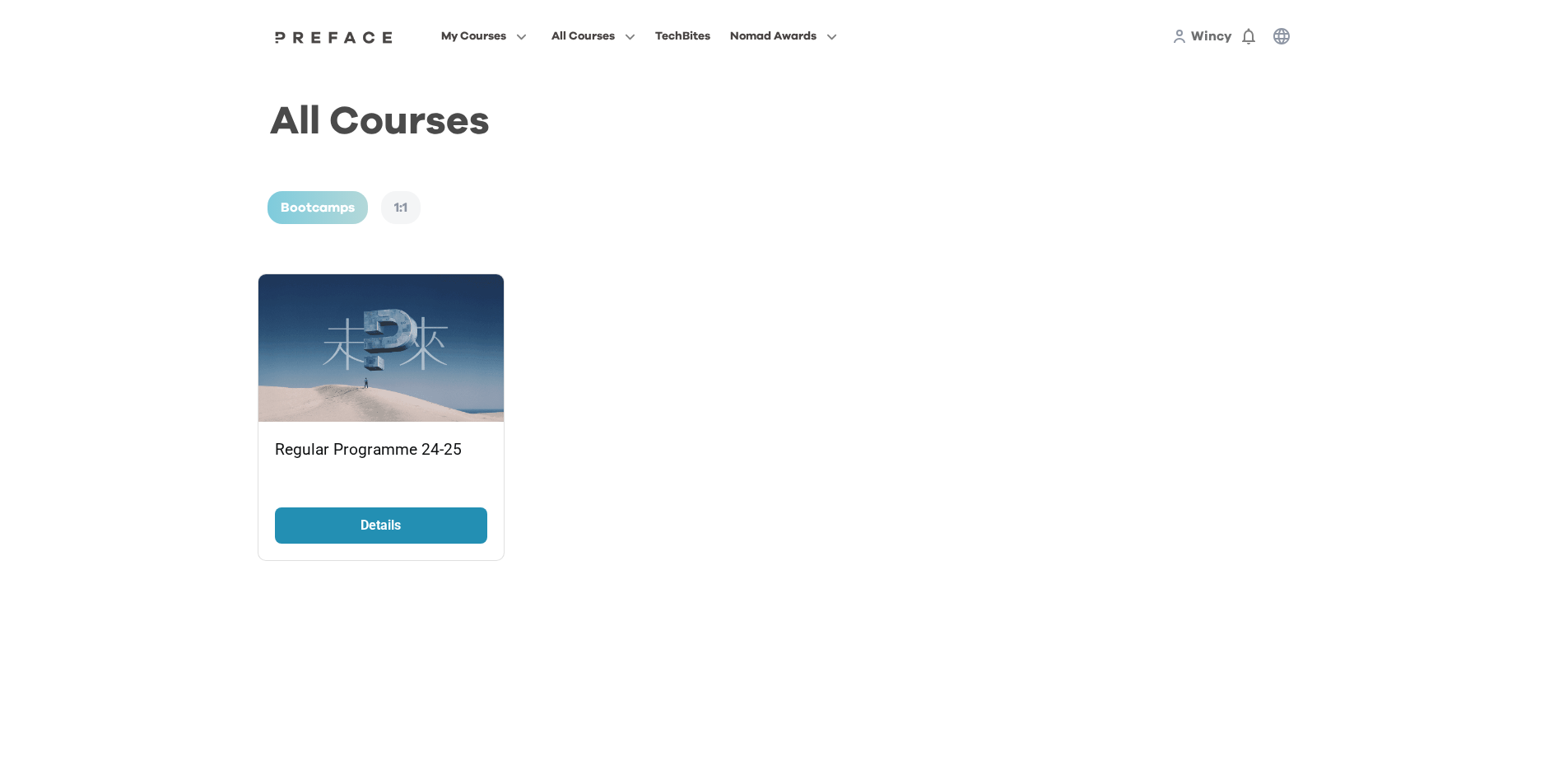
click at [417, 529] on p "Details" at bounding box center [381, 526] width 123 height 20
click at [446, 193] on span at bounding box center [483, 194] width 155 height 46
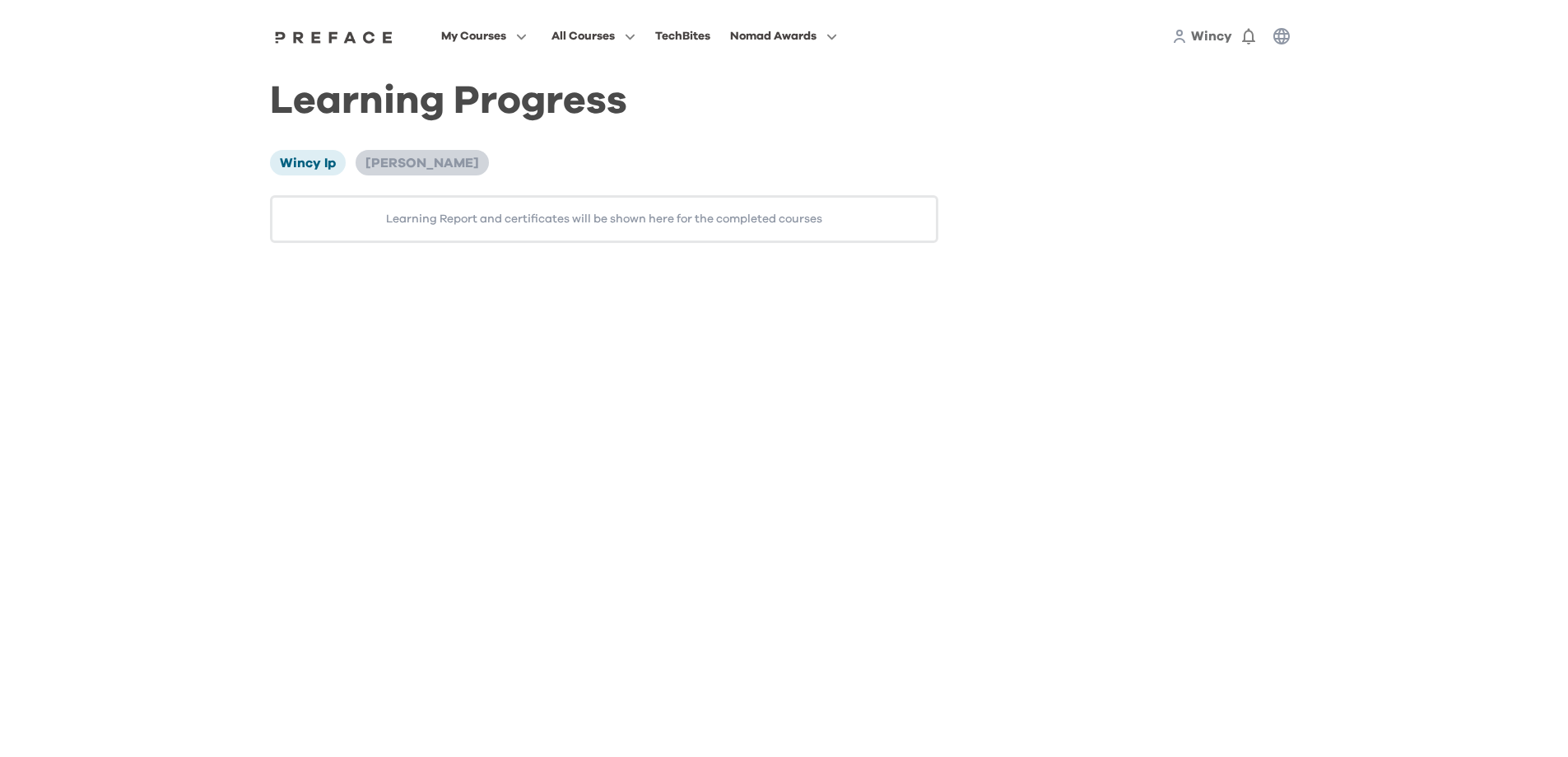
click at [421, 160] on span "[PERSON_NAME]" at bounding box center [422, 162] width 113 height 13
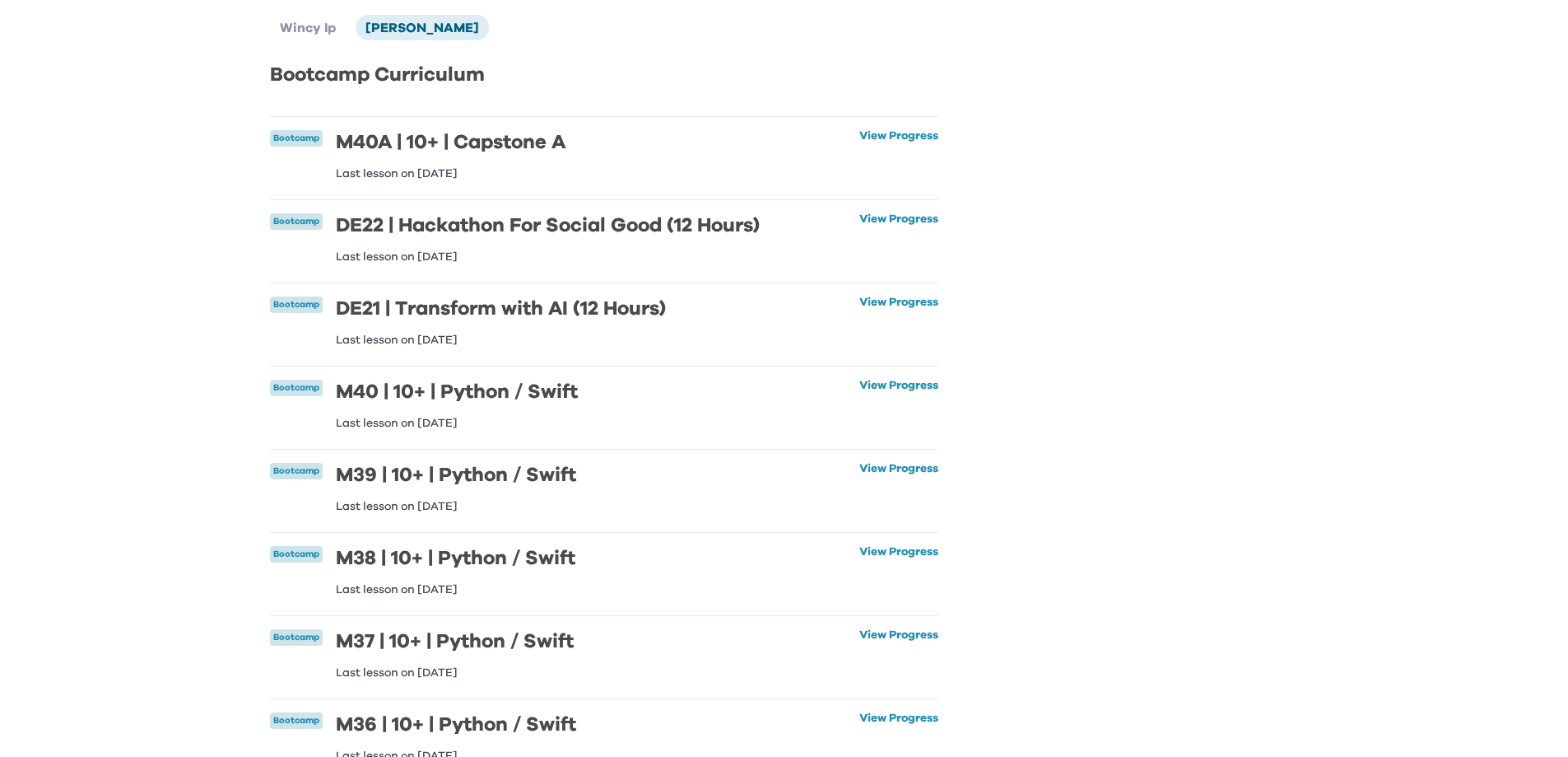
scroll to position [165, 0]
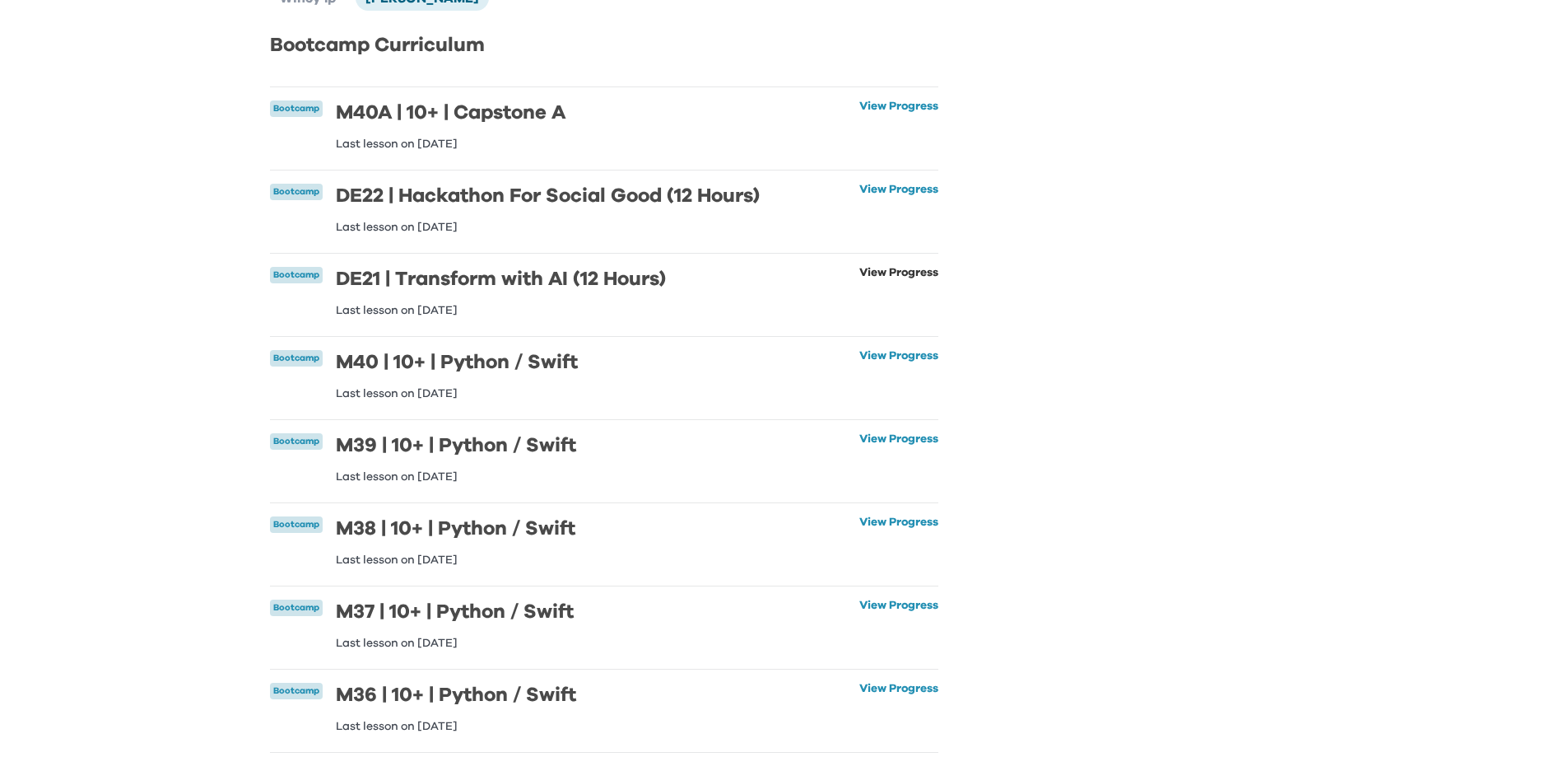
click at [888, 275] on link "View Progress" at bounding box center [898, 291] width 79 height 50
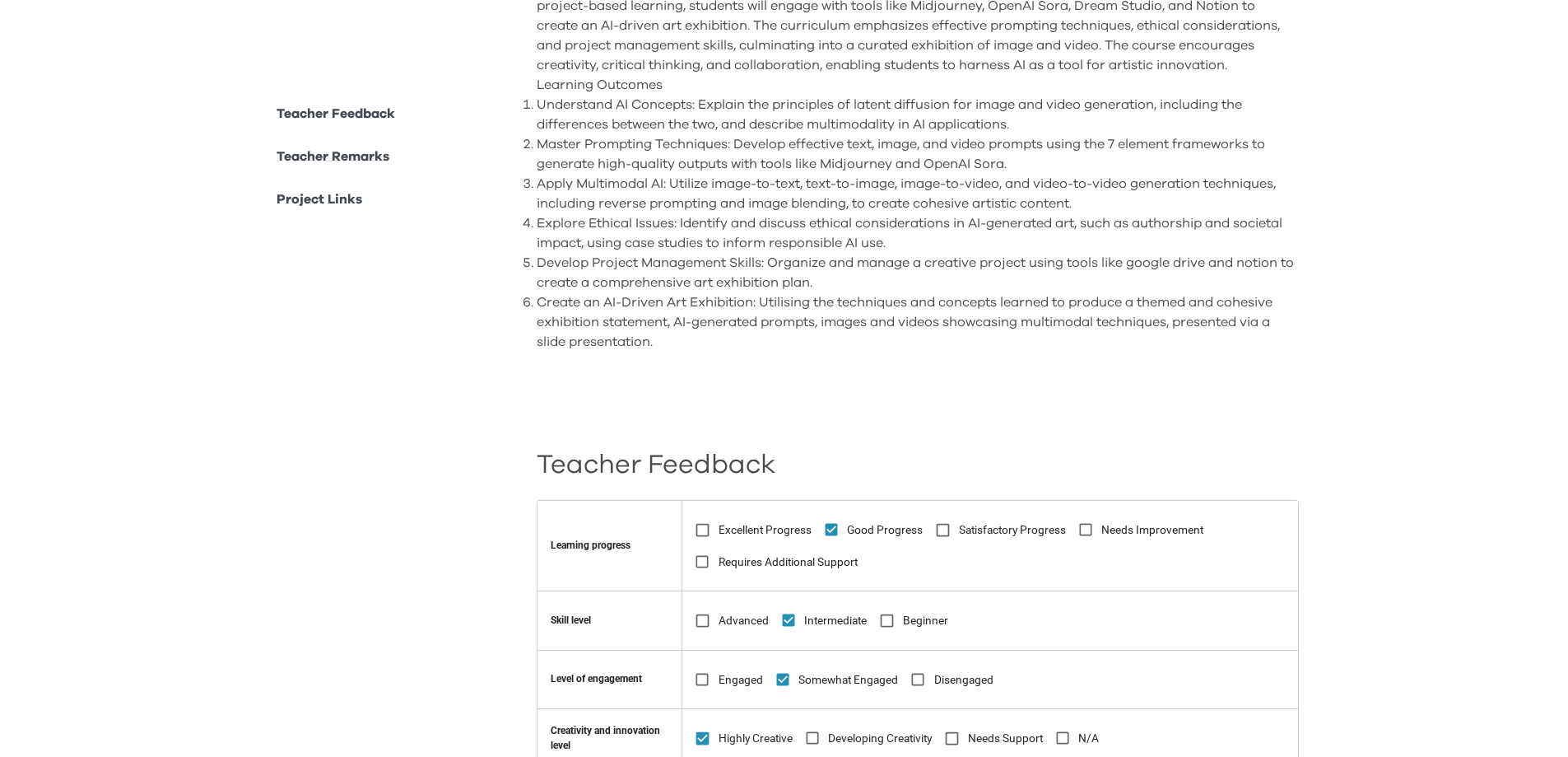
scroll to position [247, 0]
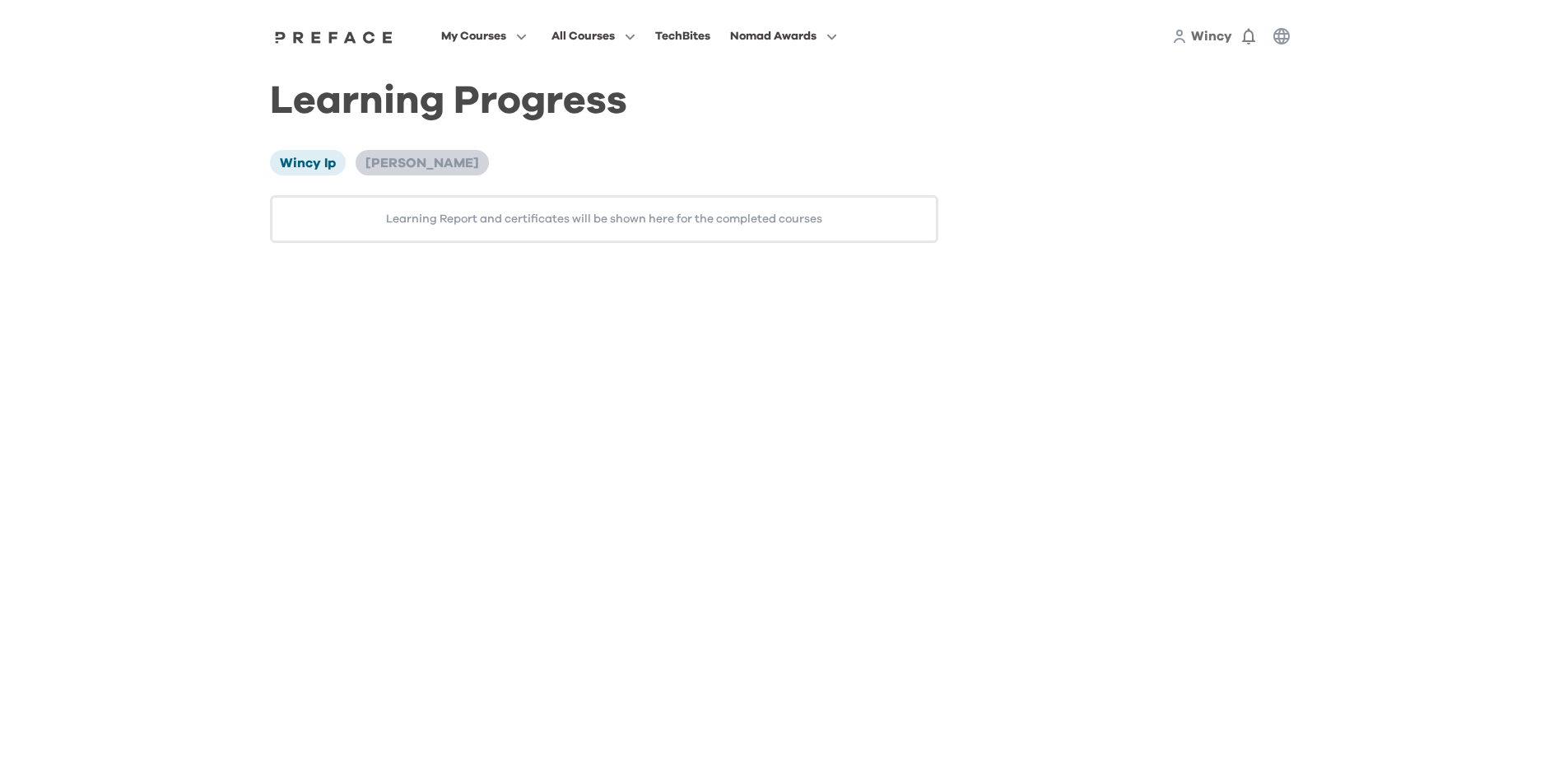
click at [366, 169] on span "[PERSON_NAME]" at bounding box center [422, 162] width 113 height 13
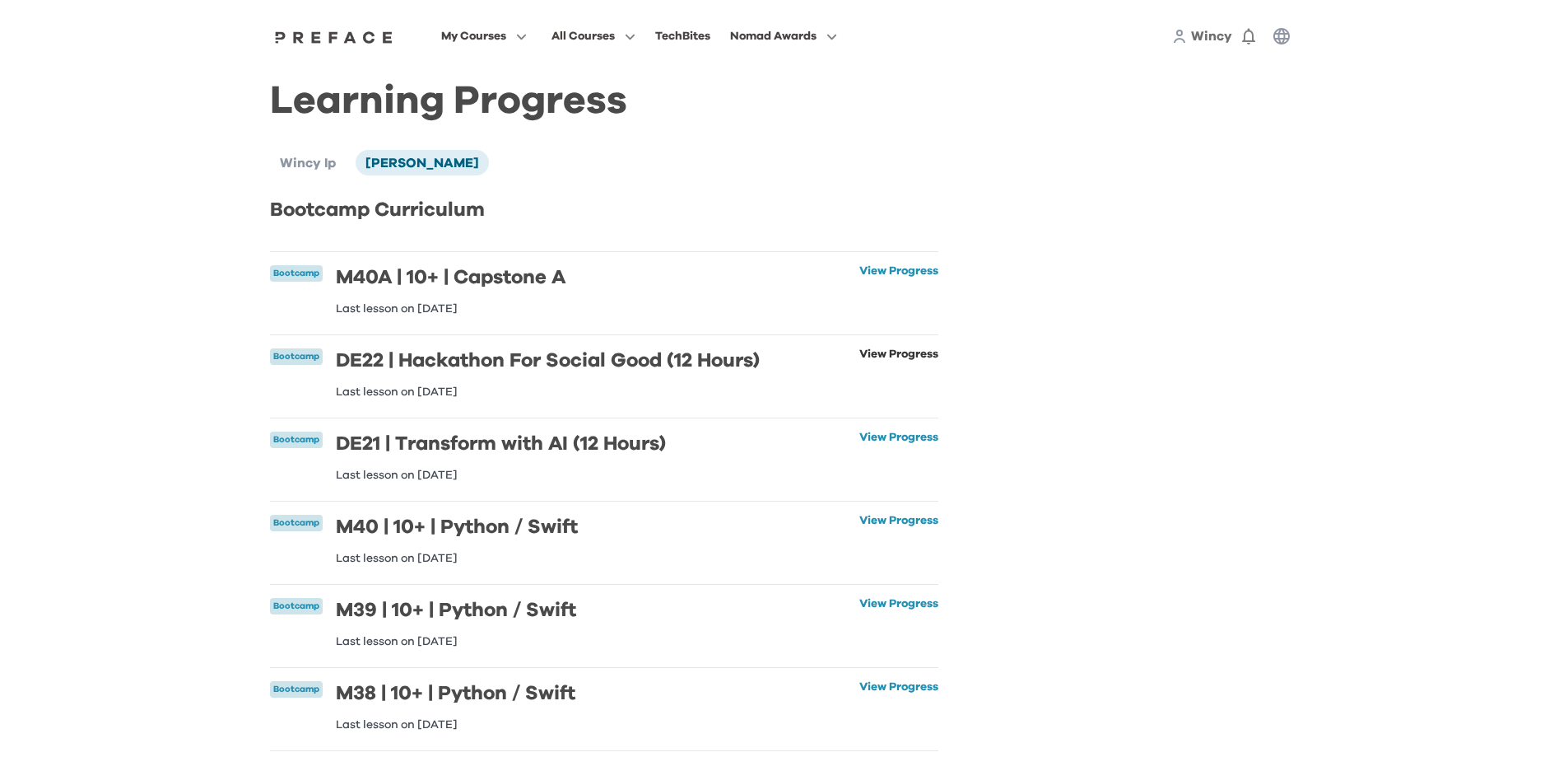
click at [864, 355] on link "View Progress" at bounding box center [898, 373] width 79 height 50
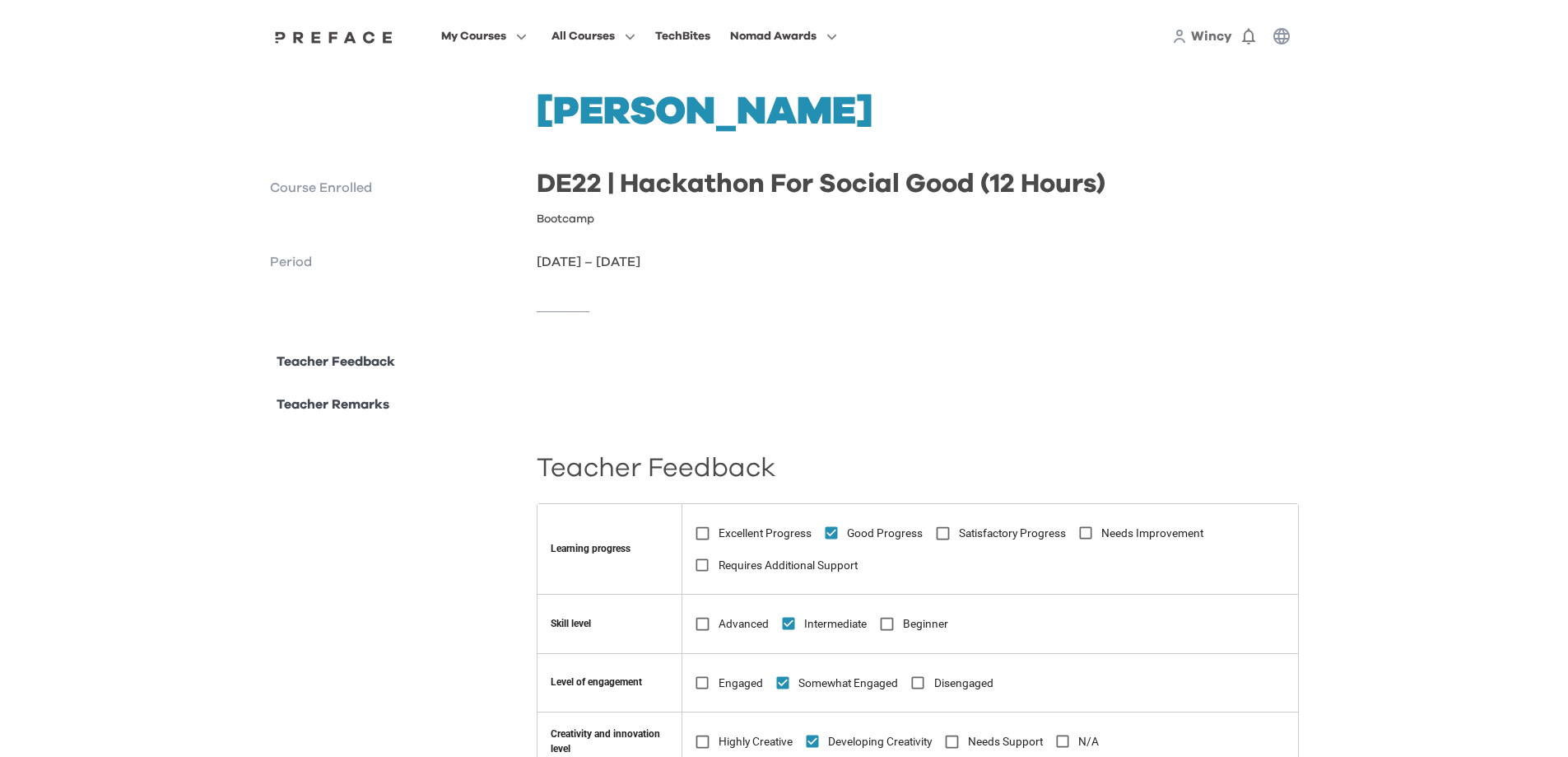
drag, startPoint x: 2020, startPoint y: 0, endPoint x: 894, endPoint y: 365, distance: 1183.7
click at [766, 364] on div at bounding box center [918, 393] width 763 height 82
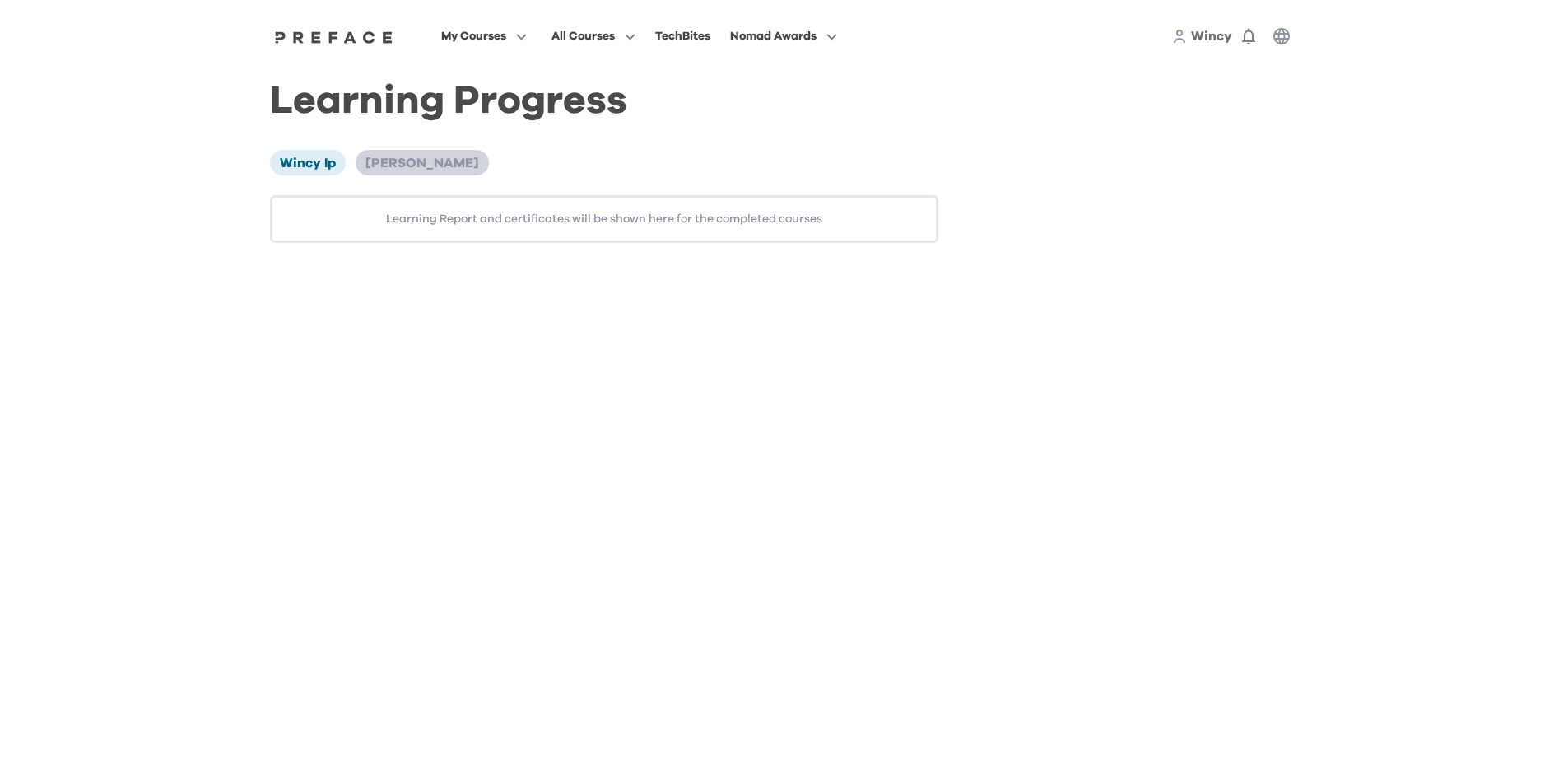
click at [394, 169] on span "[PERSON_NAME]" at bounding box center [422, 162] width 113 height 13
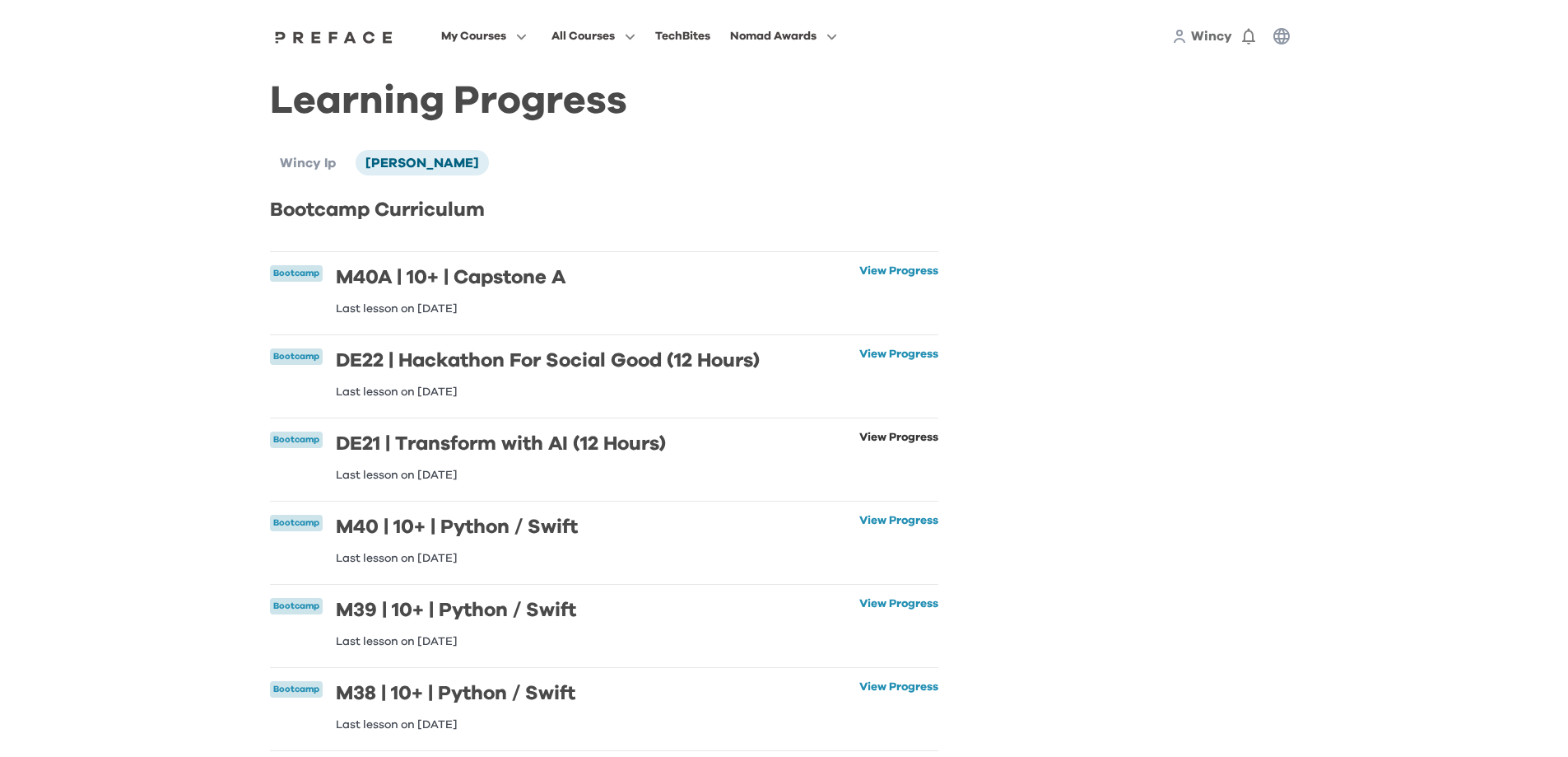
click at [910, 436] on link "View Progress" at bounding box center [898, 456] width 79 height 50
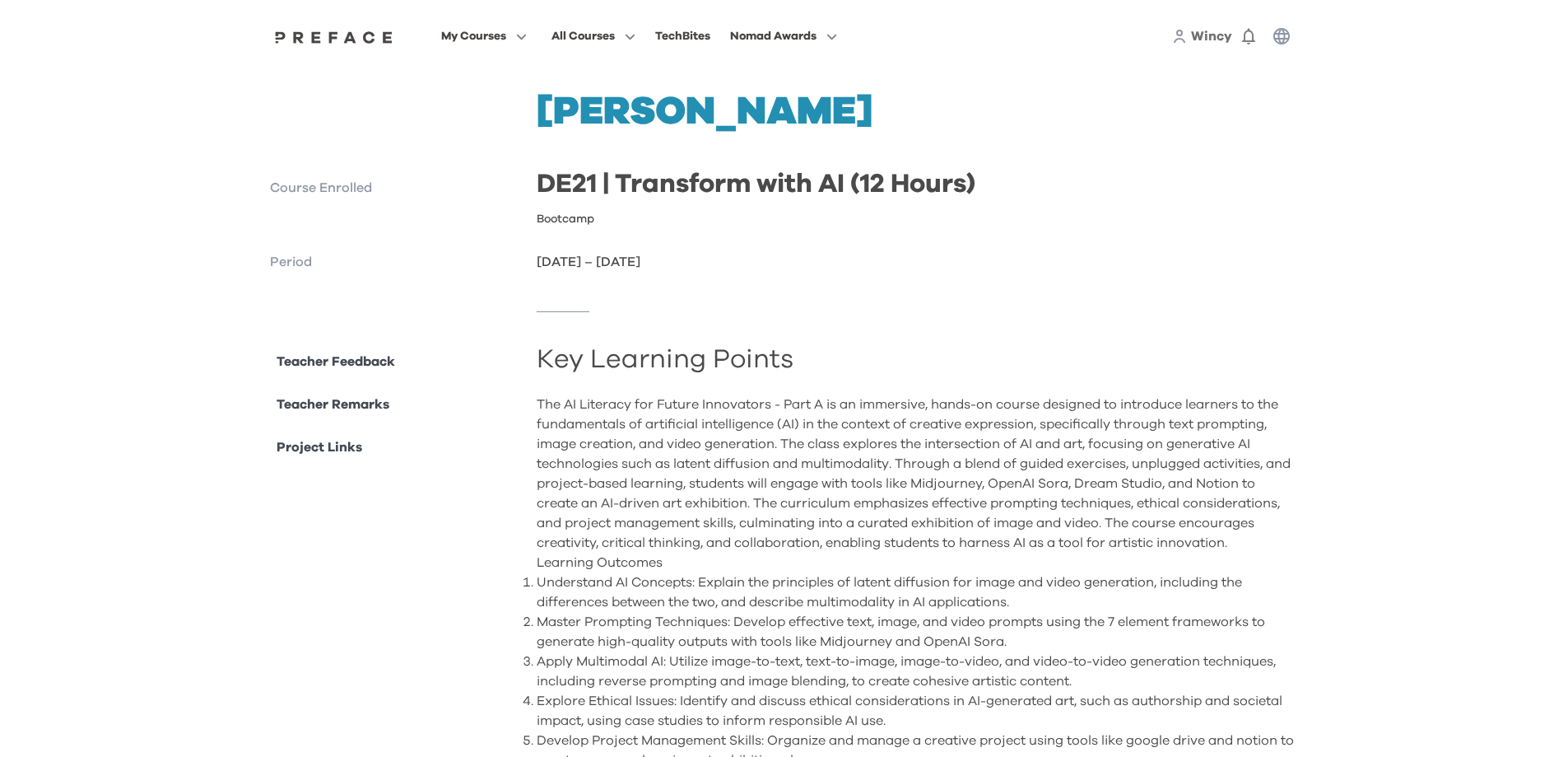
drag, startPoint x: 1464, startPoint y: 3, endPoint x: 1138, endPoint y: 171, distance: 366.7
click at [1138, 171] on div "Joshua Chu Course Enrolled DE21 | Transform with AI (12 Hours) Bootcamp Period …" at bounding box center [785, 182] width 1029 height 180
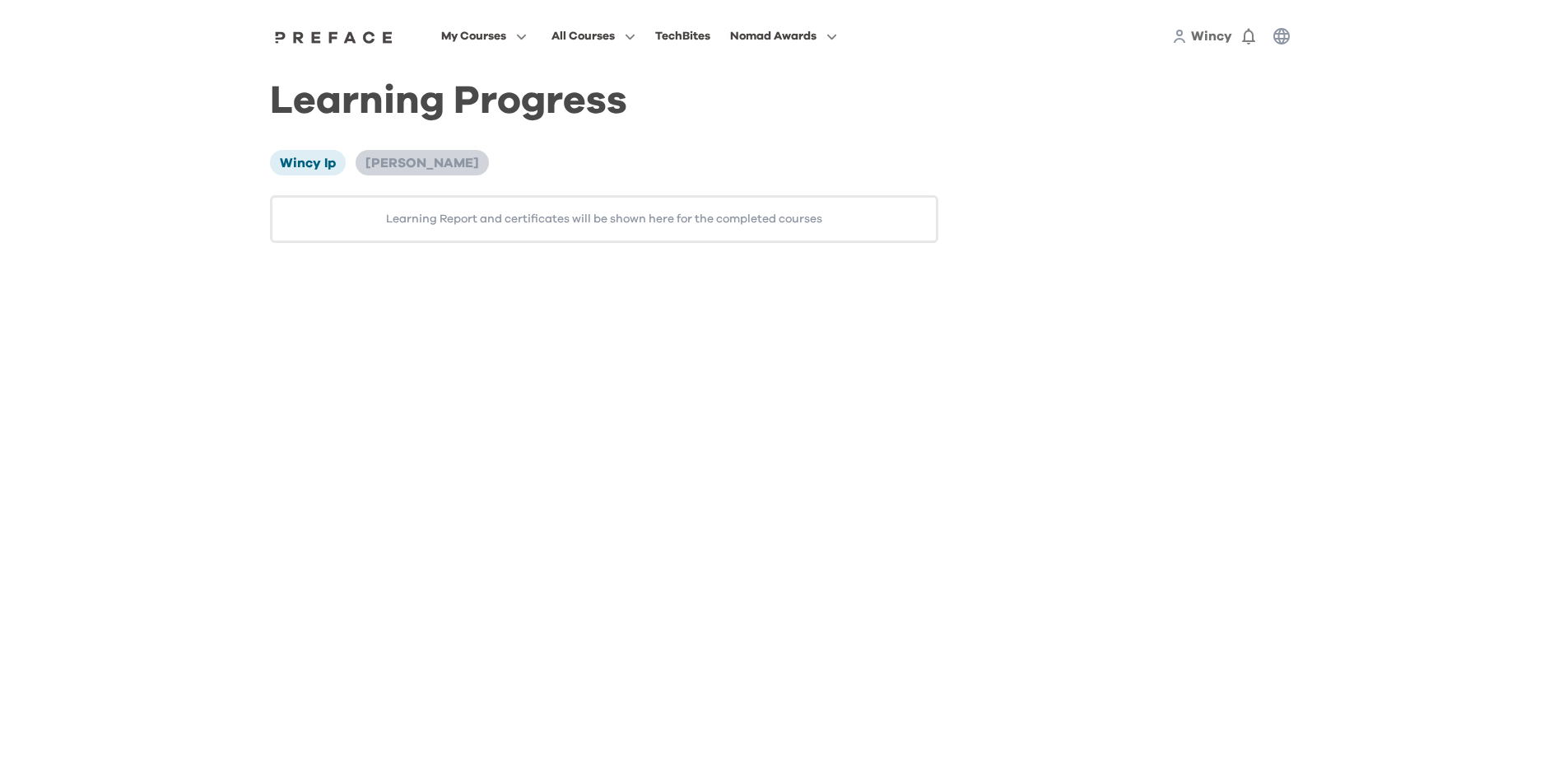
click at [392, 156] on span "[PERSON_NAME]" at bounding box center [422, 162] width 113 height 13
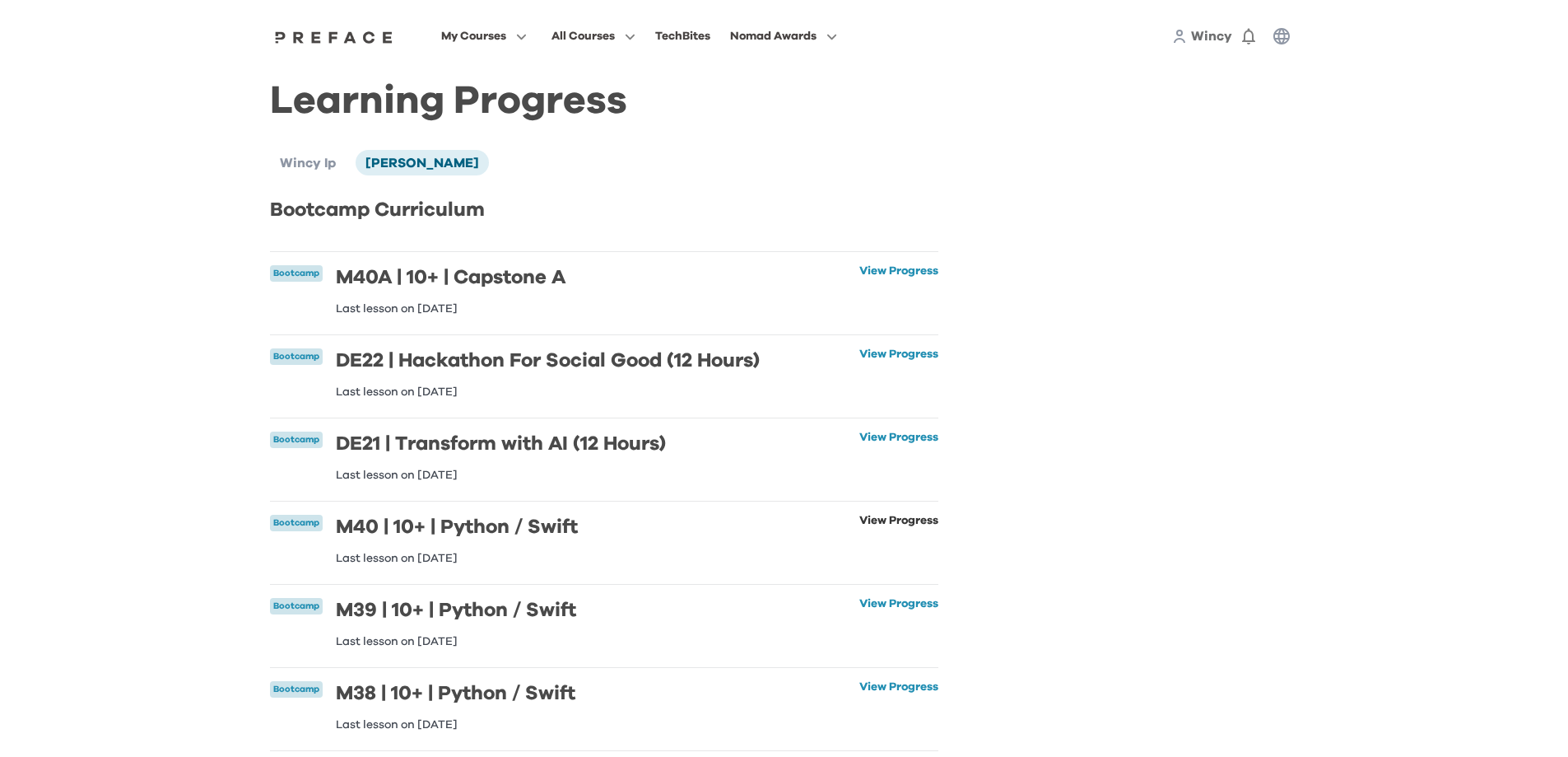
click at [868, 526] on link "View Progress" at bounding box center [898, 539] width 79 height 50
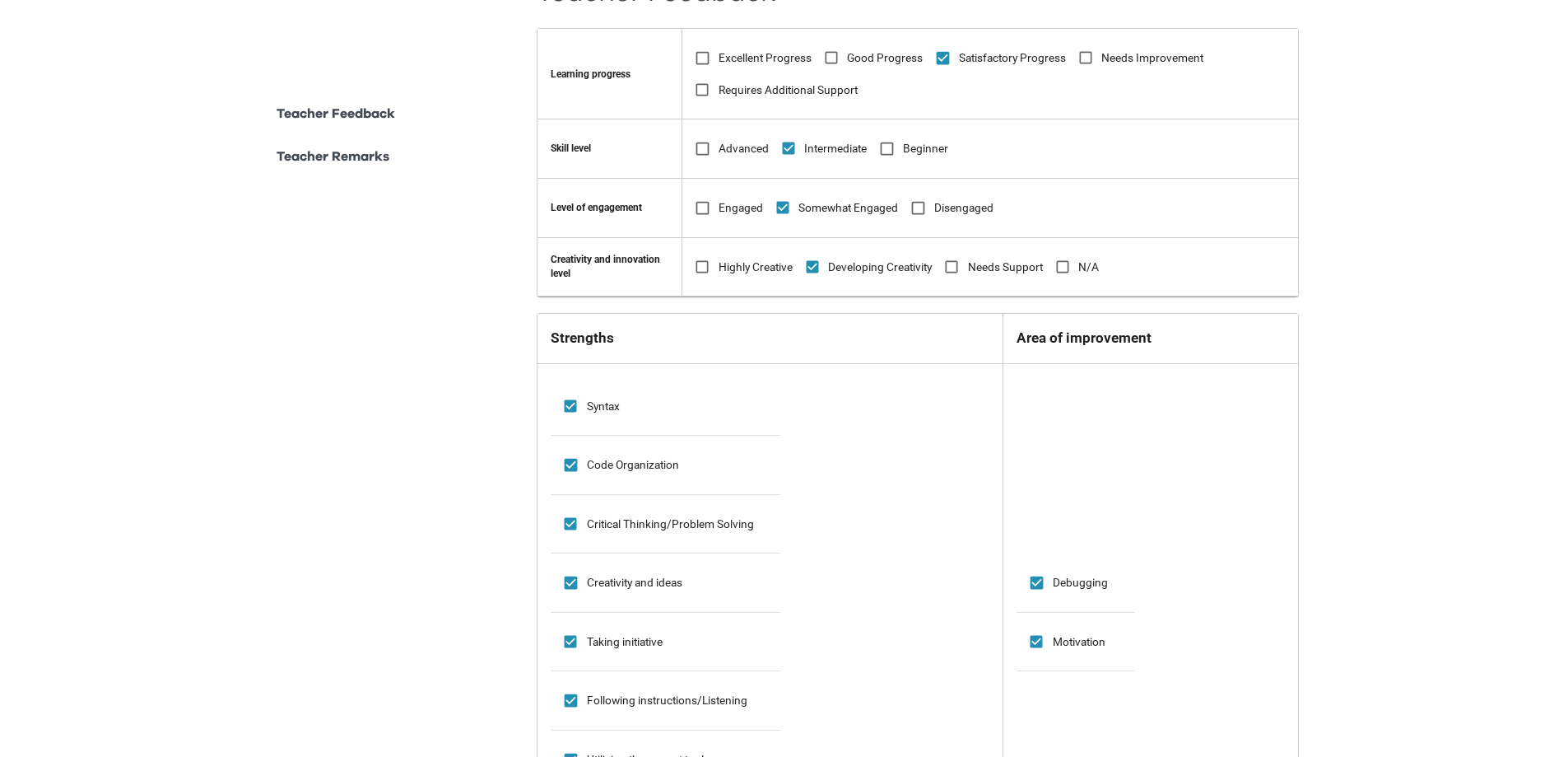
scroll to position [910, 0]
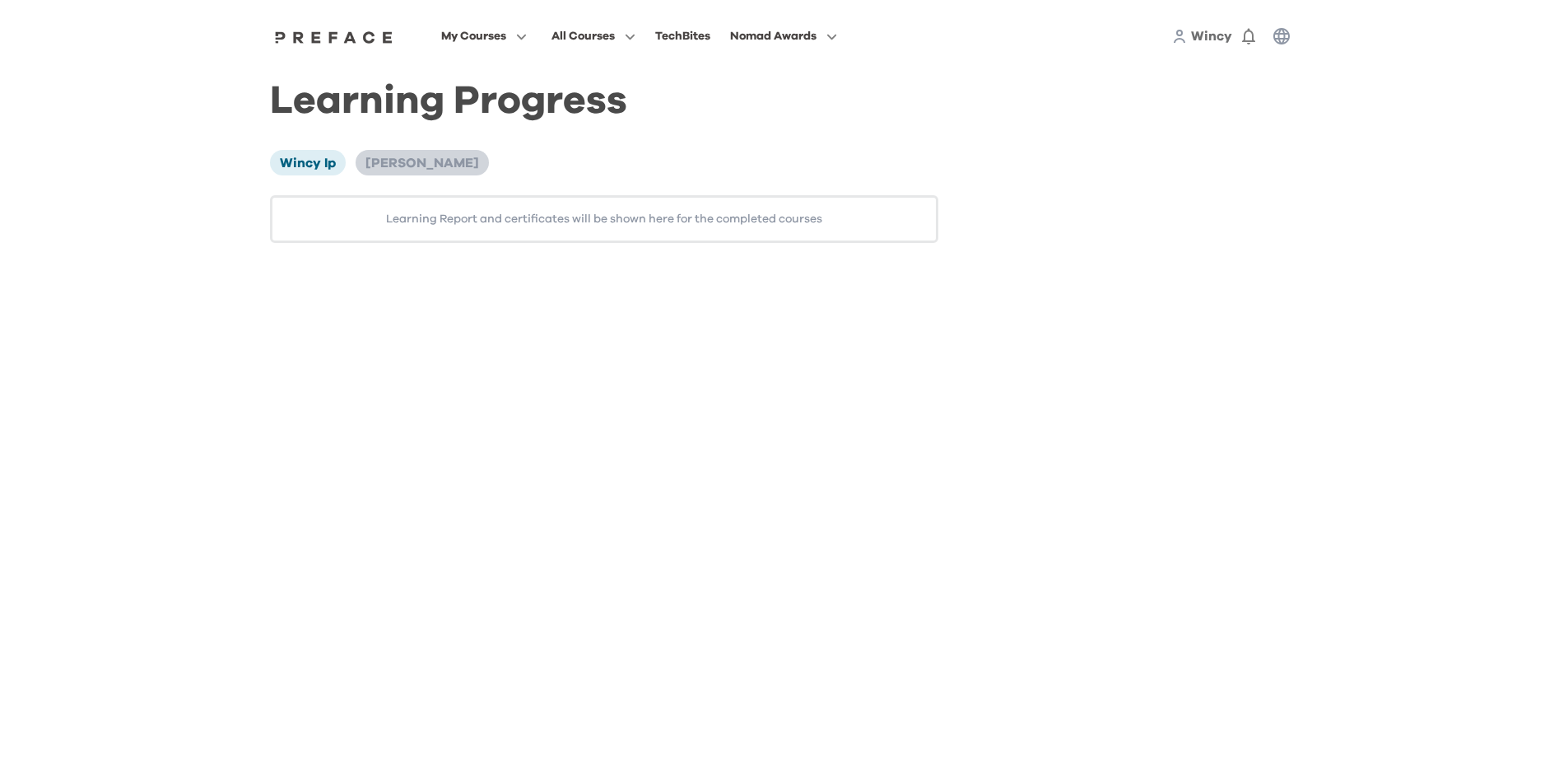
click at [386, 166] on span "[PERSON_NAME]" at bounding box center [422, 162] width 113 height 13
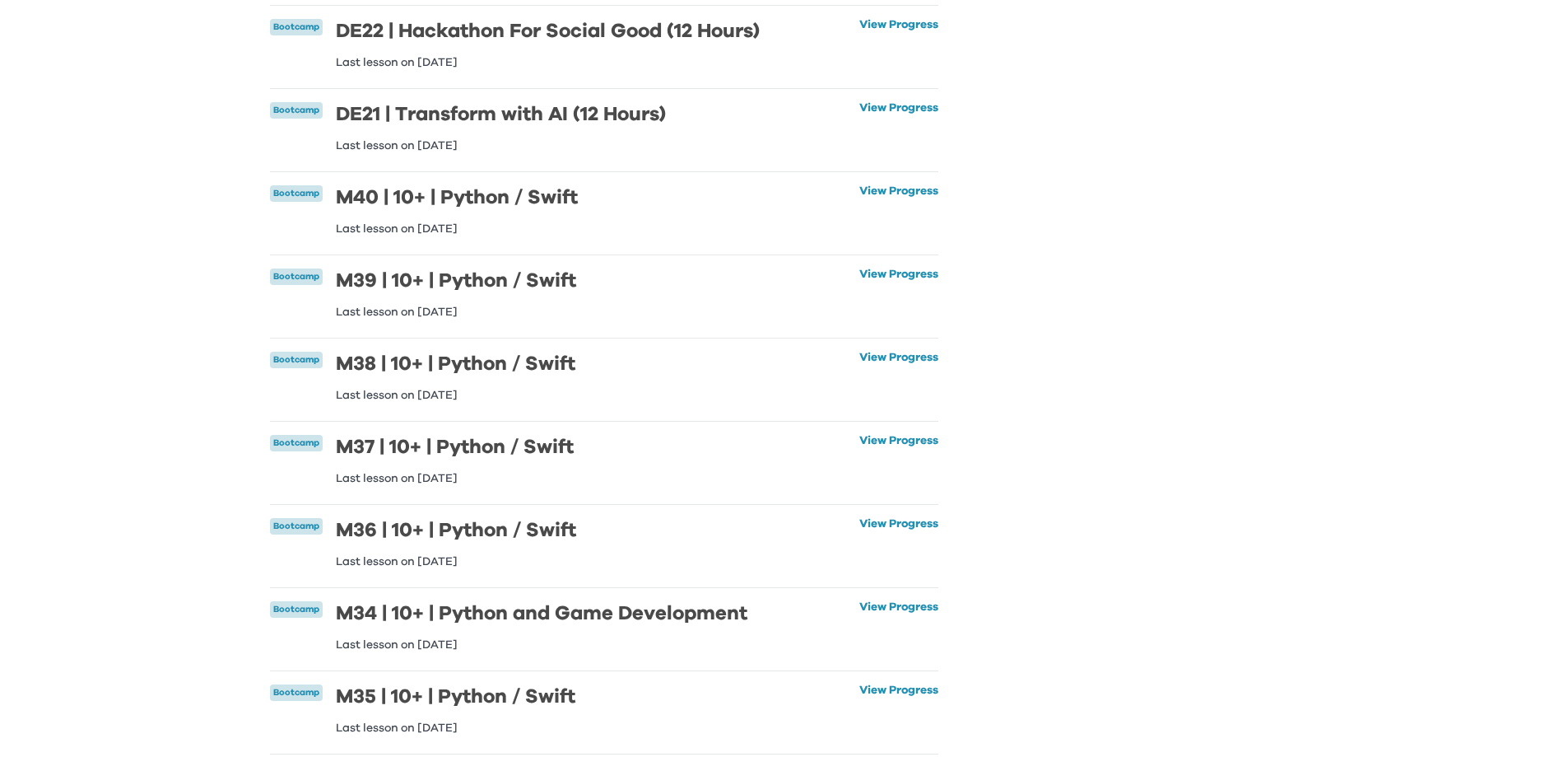
scroll to position [412, 0]
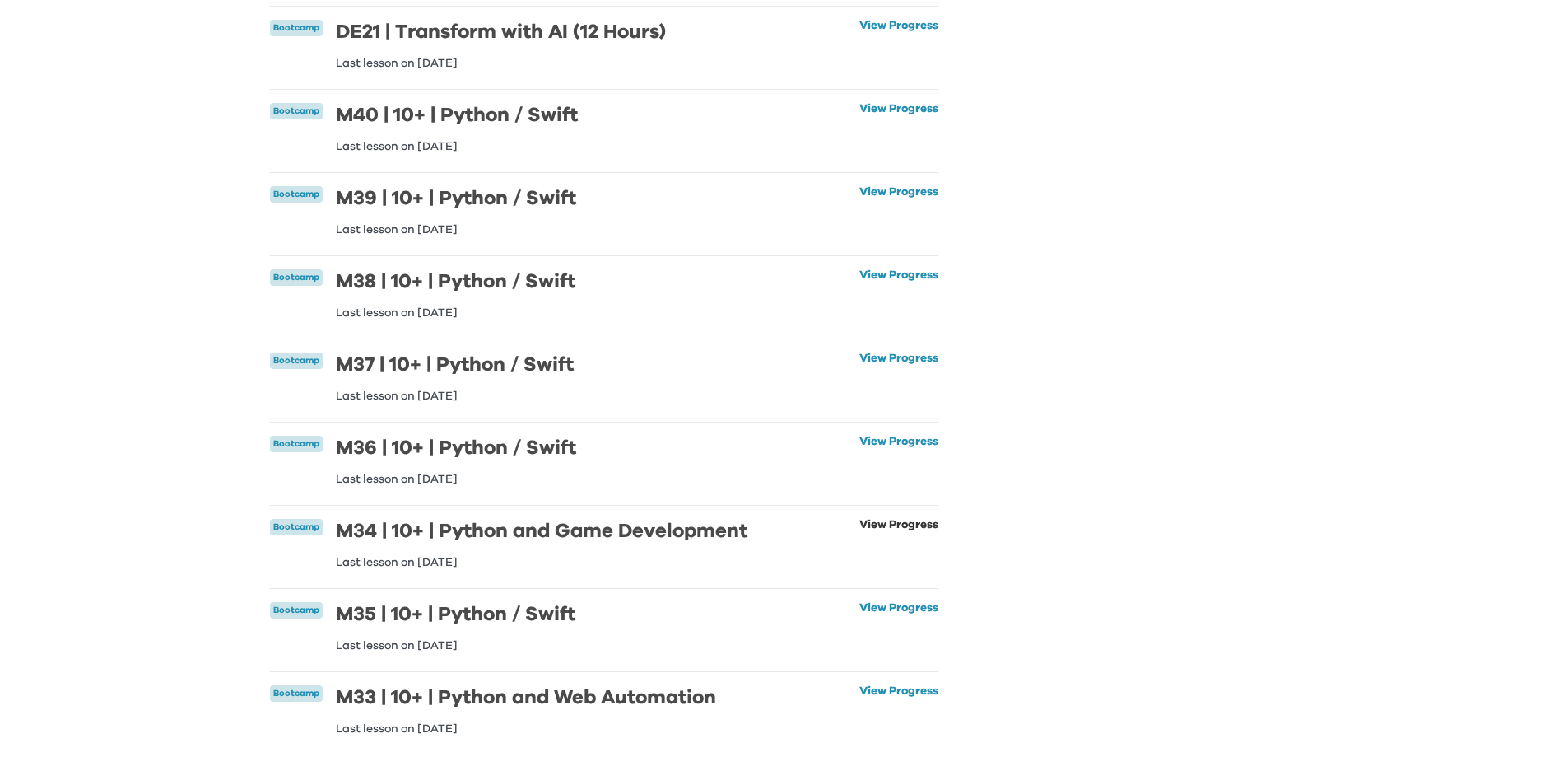
click at [895, 527] on link "View Progress" at bounding box center [898, 543] width 79 height 50
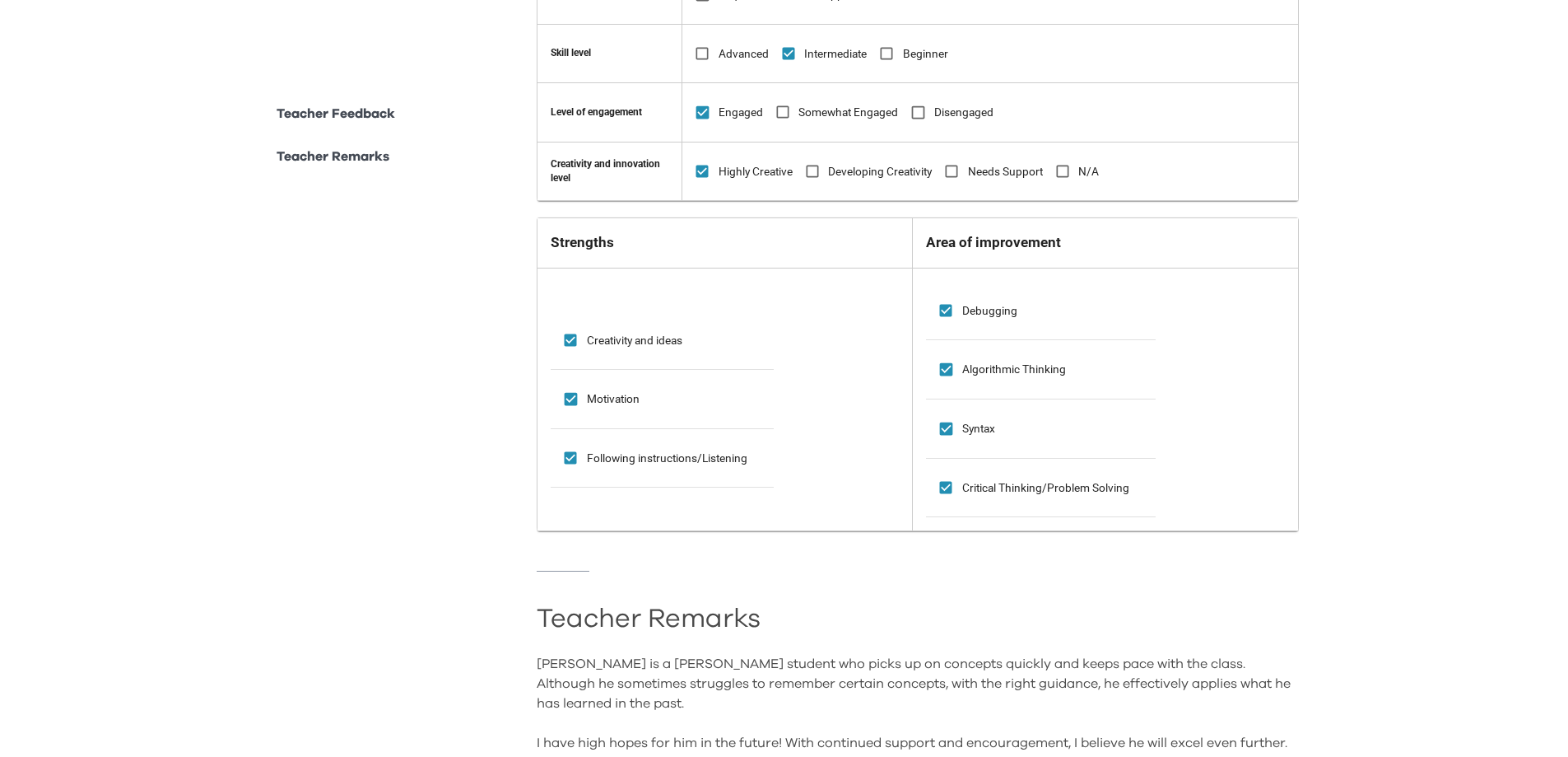
scroll to position [1298, 0]
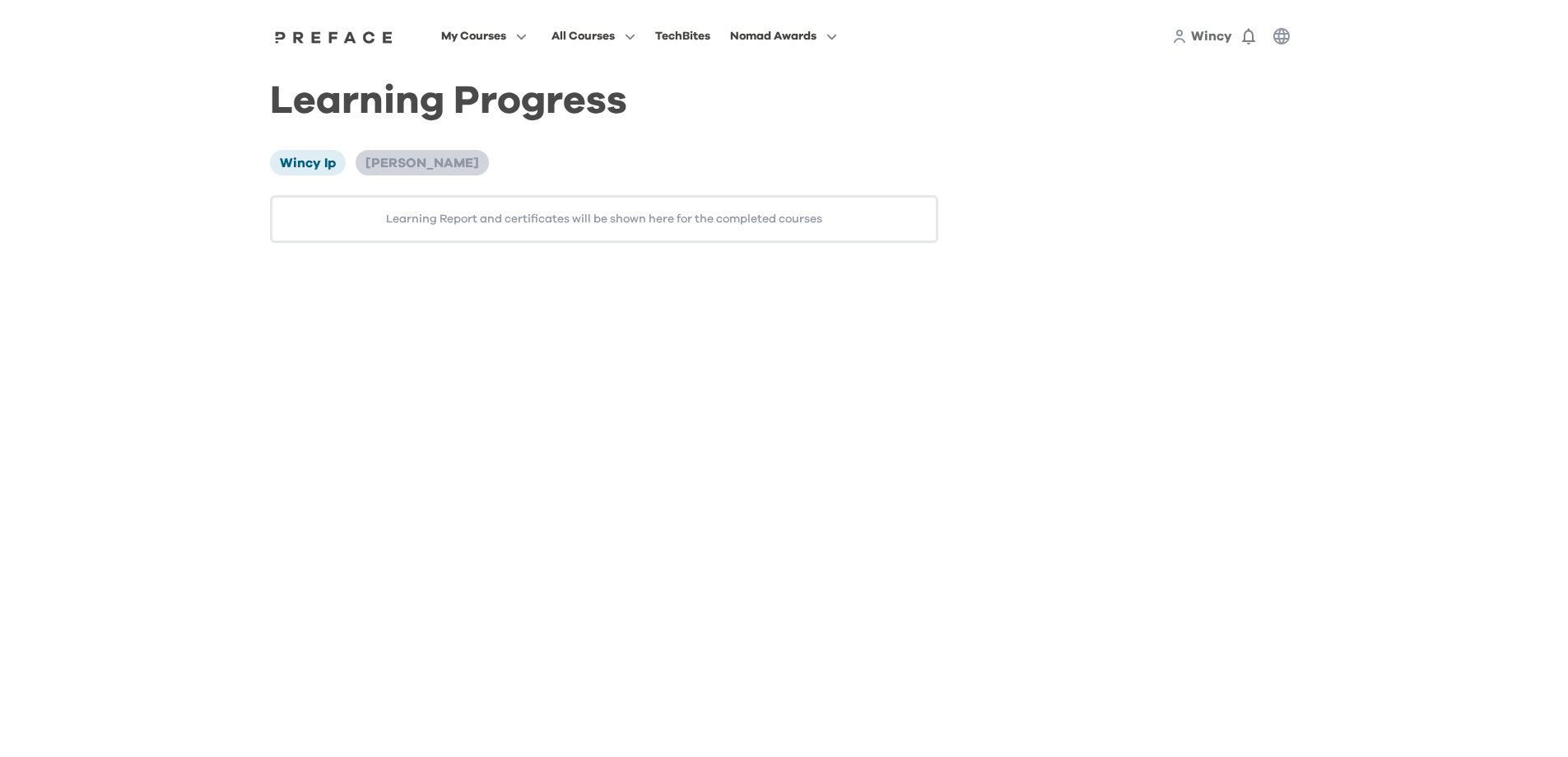
click at [396, 174] on li "[PERSON_NAME]" at bounding box center [422, 161] width 134 height 24
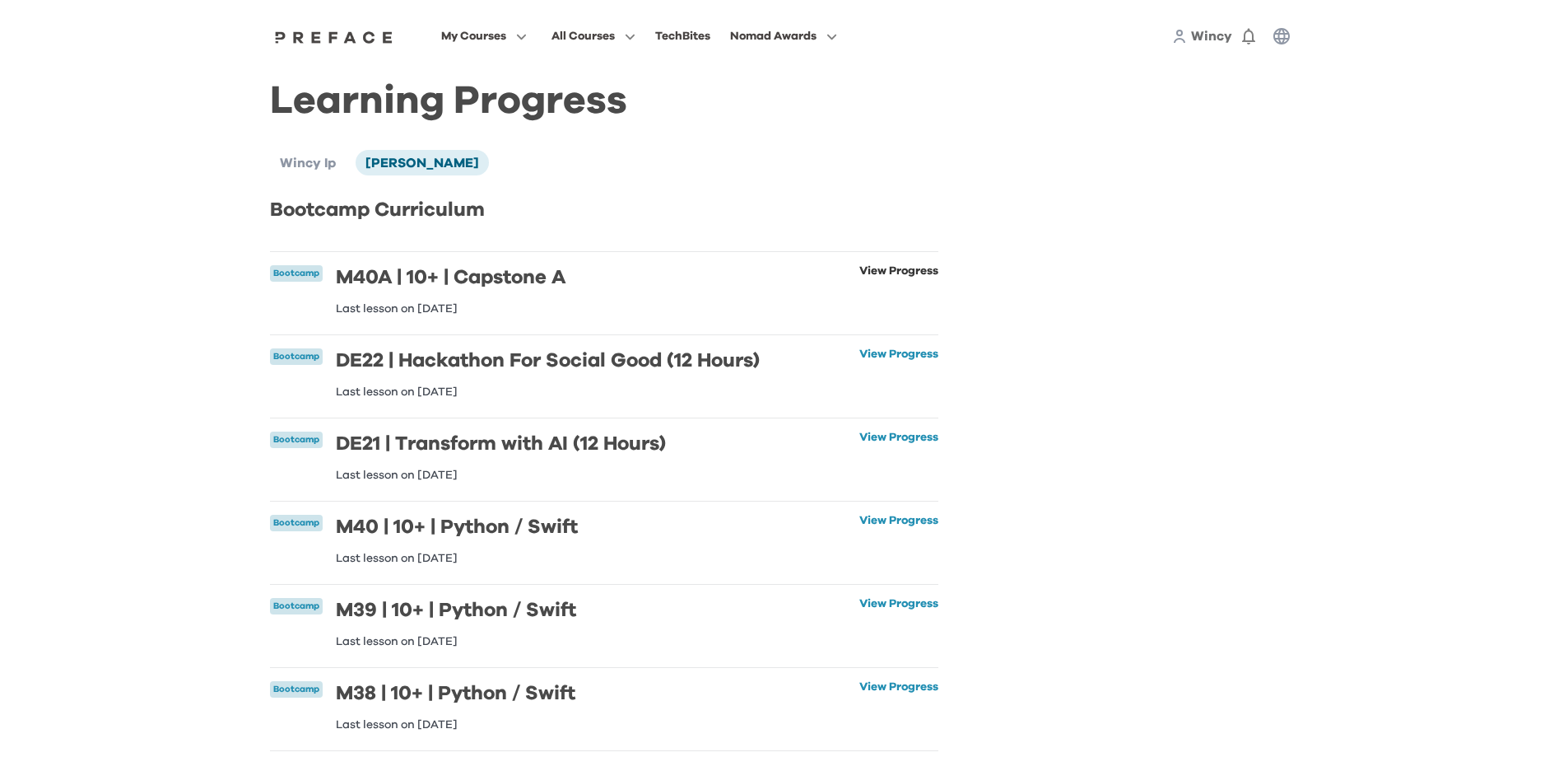
click at [882, 269] on link "View Progress" at bounding box center [898, 289] width 79 height 50
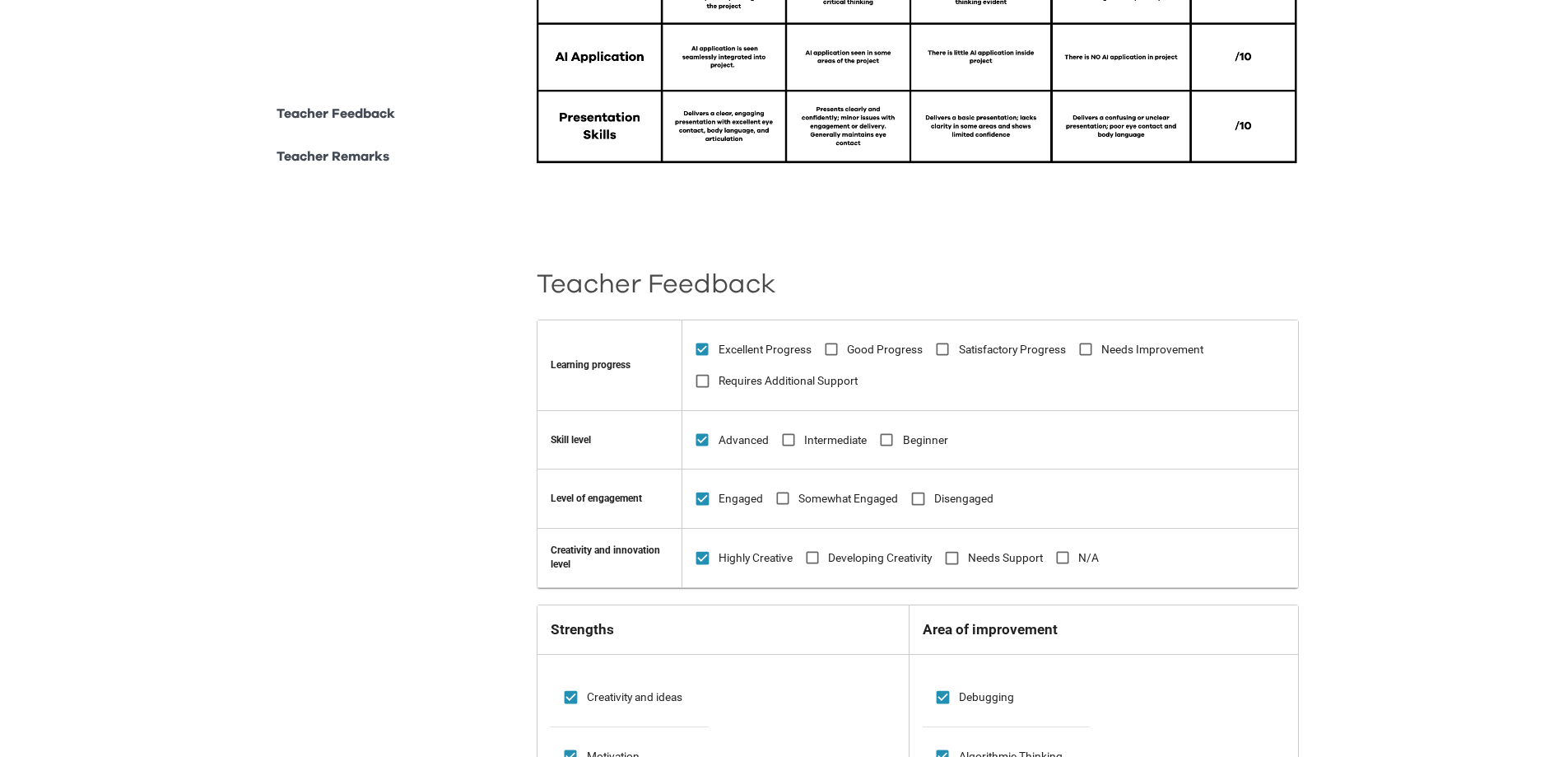
scroll to position [472, 0]
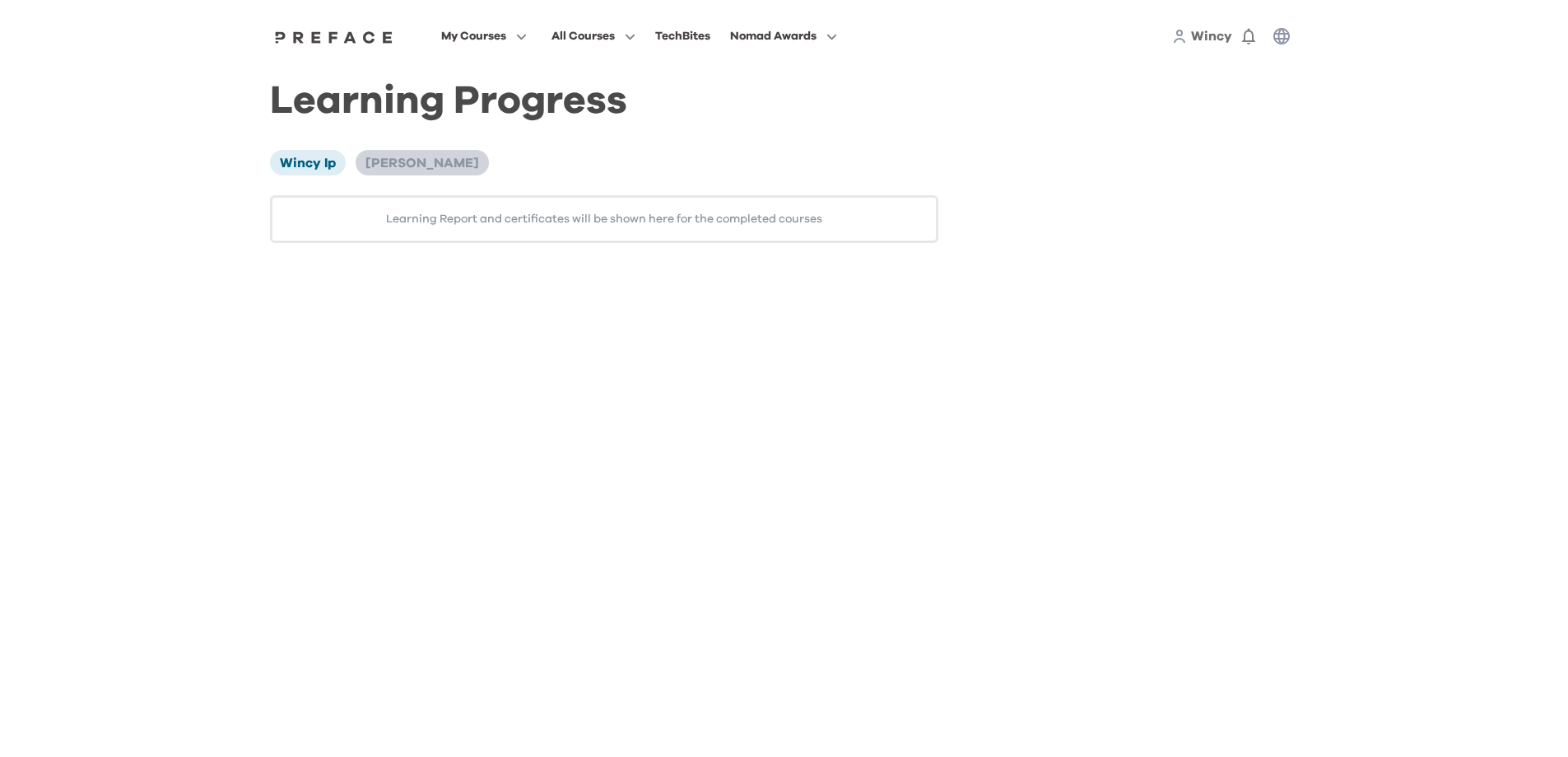
click at [422, 159] on span "[PERSON_NAME]" at bounding box center [422, 162] width 113 height 13
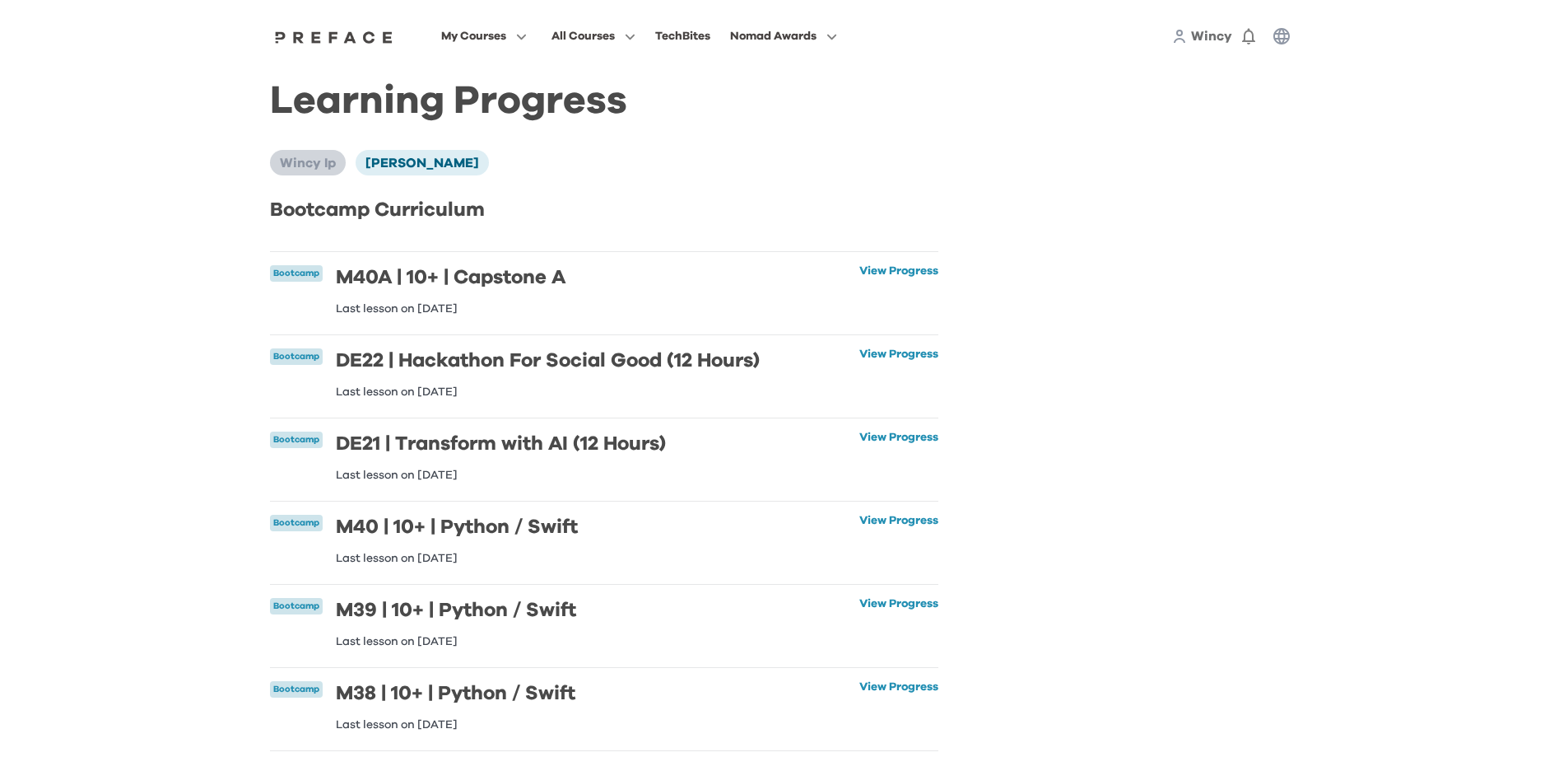
click at [287, 160] on span "Wincy Ip" at bounding box center [308, 162] width 56 height 13
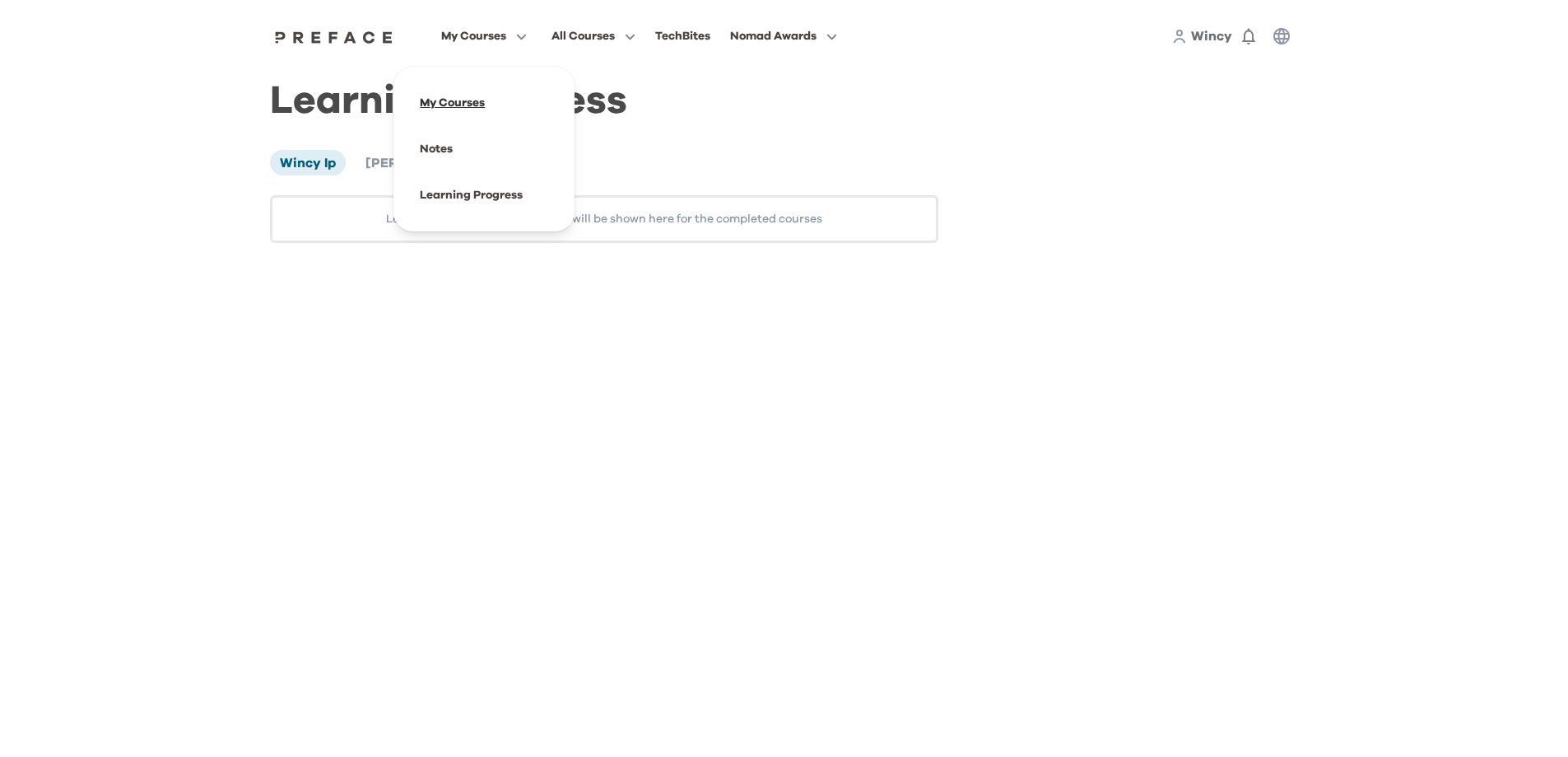
click at [461, 105] on span at bounding box center [483, 103] width 155 height 46
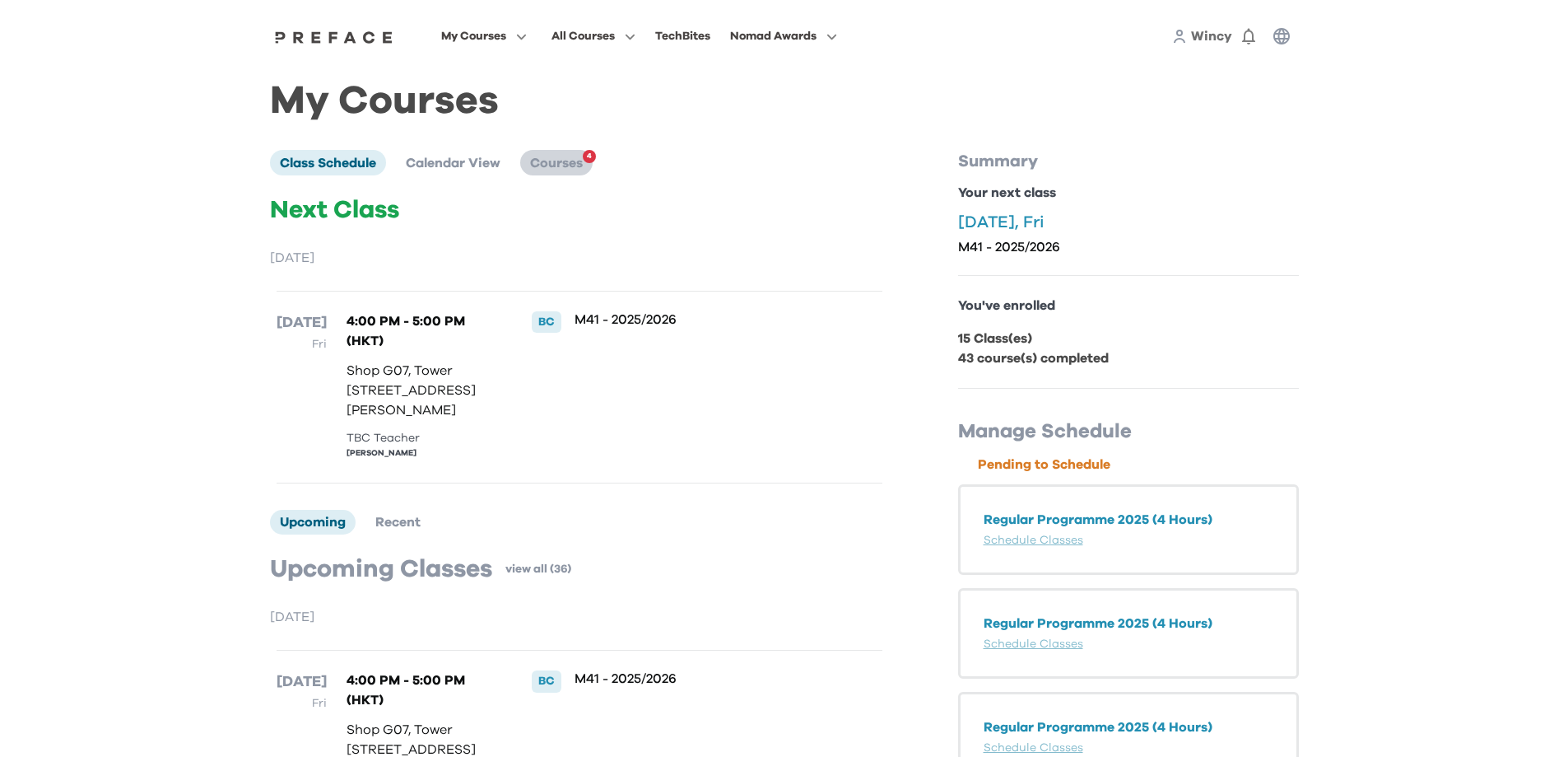
click at [556, 159] on span "Courses" at bounding box center [557, 162] width 53 height 13
